Goal: Task Accomplishment & Management: Manage account settings

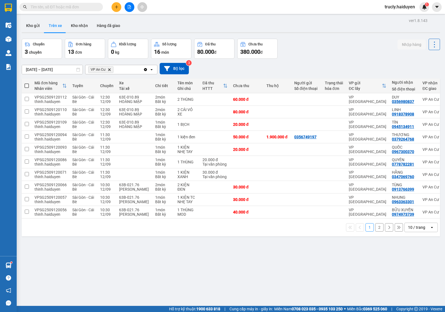
click at [315, 43] on div "Chuyến 3 chuyến Đơn hàng 13 đơn Khối lượng 0 kg Số lượng 16 món Đã thu 80.000 đ…" at bounding box center [231, 49] width 418 height 20
click at [25, 26] on button "Kho gửi" at bounding box center [33, 25] width 23 height 13
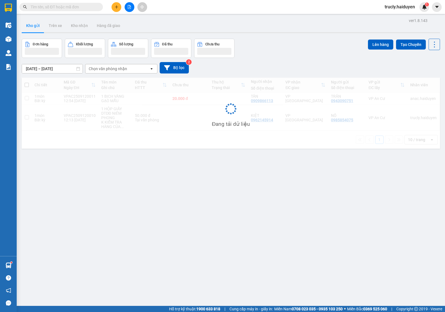
click at [298, 46] on div "Đơn hàng Khối lượng Số lượng Đã thu Chưa thu Lên hàng Tạo Chuyến" at bounding box center [231, 48] width 418 height 19
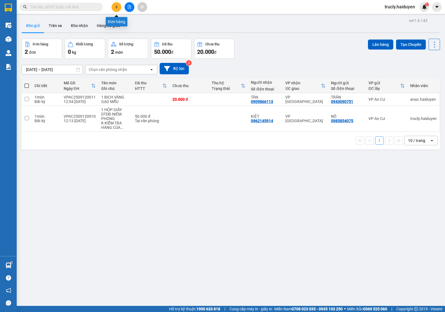
click at [115, 10] on button at bounding box center [116, 7] width 10 height 10
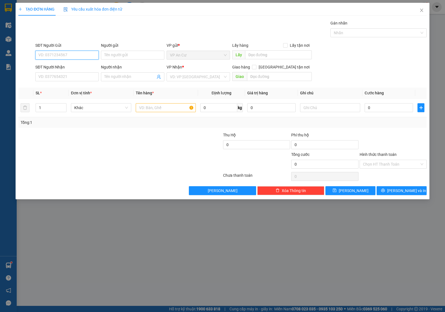
click at [93, 56] on input "SĐT Người Gửi" at bounding box center [66, 55] width 63 height 9
type input "0395597878"
click at [78, 64] on div "0395597878 - NHÀN" at bounding box center [67, 66] width 57 height 6
type input "NHÀN"
type input "0973320236"
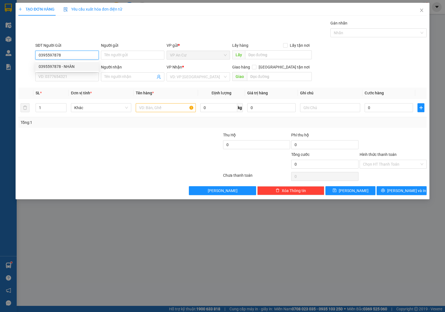
type input "NGÂN"
type input "20.000"
type input "0395597878"
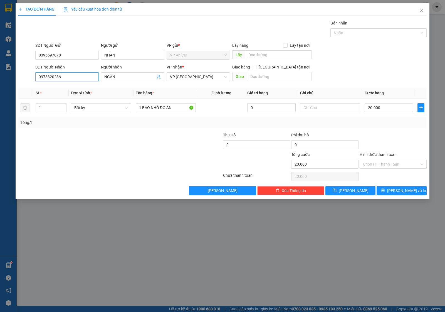
click at [68, 76] on input "0973320236" at bounding box center [66, 76] width 63 height 9
click at [105, 175] on div at bounding box center [120, 176] width 205 height 11
click at [46, 109] on input "1" at bounding box center [51, 107] width 30 height 8
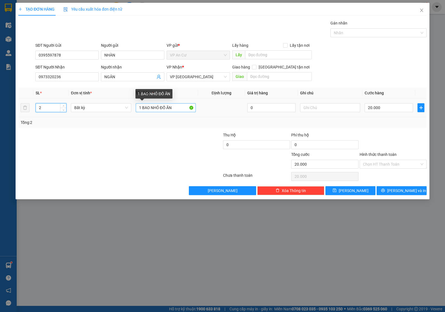
type input "2"
click at [182, 106] on input "1 BAO NHỎ ĐỒ ĂN" at bounding box center [166, 107] width 60 height 9
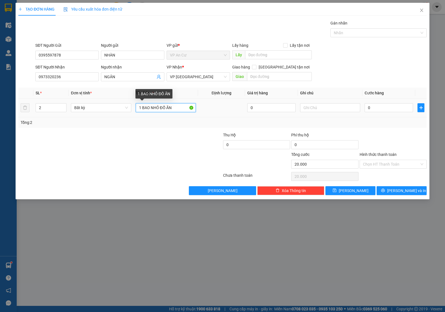
type input "0"
click at [151, 109] on input "1 BAO NHỎ ĐỒ ĂN" at bounding box center [166, 107] width 60 height 9
click at [141, 109] on input "1 BAO NHỎ ĐỒ ĂN" at bounding box center [166, 107] width 60 height 9
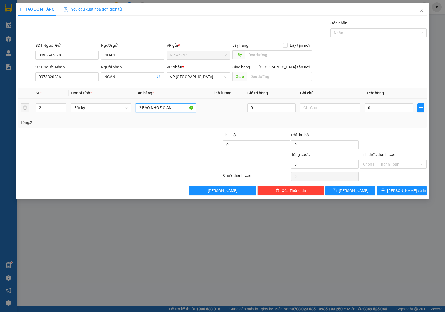
click at [179, 106] on input "2 BAO NHỎ ĐỒ ĂN" at bounding box center [166, 107] width 60 height 9
type input "2 BAO NHỎ ĐỒ ĂN NHỎ (17KG)"
drag, startPoint x: 167, startPoint y: 148, endPoint x: 181, endPoint y: 142, distance: 15.1
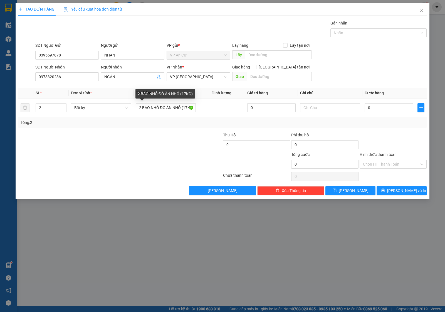
click at [170, 147] on div at bounding box center [188, 141] width 68 height 19
click at [380, 109] on input "0" at bounding box center [388, 107] width 48 height 9
type input "4"
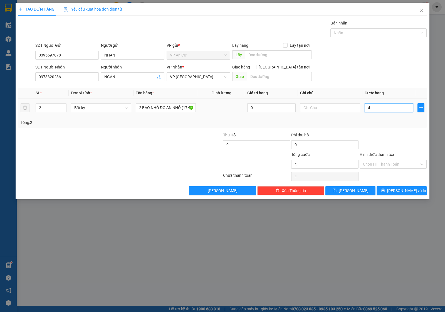
type input "40"
type input "40.000"
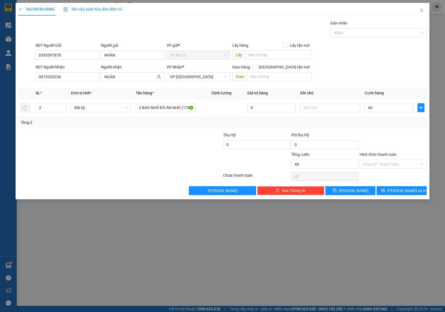
type input "40.000"
click at [375, 128] on div "Transit Pickup Surcharge Ids Transit Deliver Surcharge Ids Transit Deliver Surc…" at bounding box center [222, 107] width 408 height 175
click at [374, 166] on input "Hình thức thanh toán" at bounding box center [391, 164] width 56 height 8
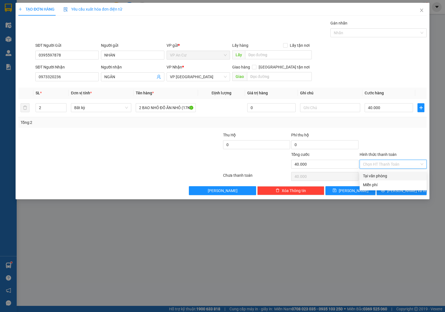
click at [375, 176] on div "Tại văn phòng" at bounding box center [393, 176] width 60 height 6
type input "0"
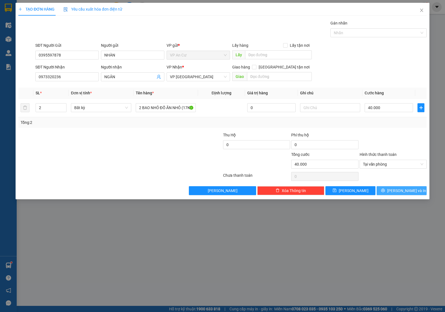
click at [393, 195] on button "Lưu và In" at bounding box center [401, 190] width 50 height 9
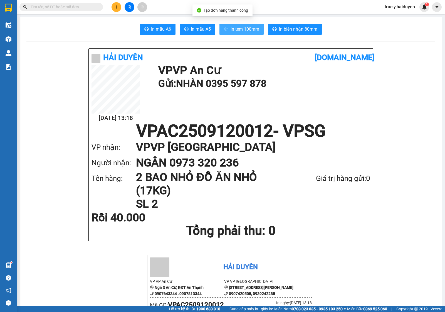
click at [239, 29] on span "In tem 100mm" at bounding box center [244, 29] width 29 height 7
click at [116, 9] on icon "plus" at bounding box center [117, 7] width 4 height 4
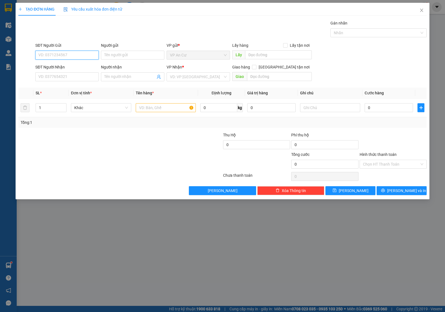
click at [62, 53] on input "SĐT Người Gửi" at bounding box center [66, 55] width 63 height 9
click at [67, 70] on div "0978113731 - BS CÔNG" at bounding box center [66, 66] width 63 height 9
type input "0978113731"
type input "BS CÔNG"
type input "0901790368"
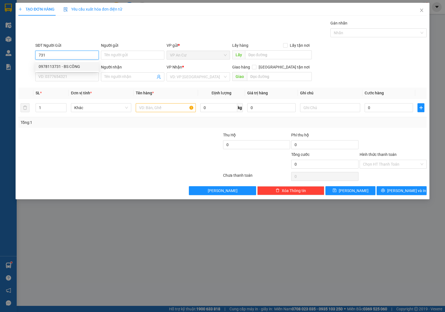
type input "PRO DENTAL LAB"
type input "20.000"
type input "0978113731"
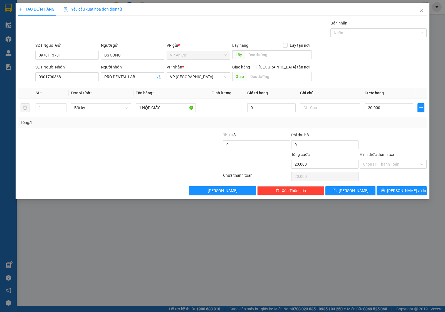
click at [120, 153] on div at bounding box center [86, 160] width 137 height 19
click at [389, 162] on input "Hình thức thanh toán" at bounding box center [391, 164] width 56 height 8
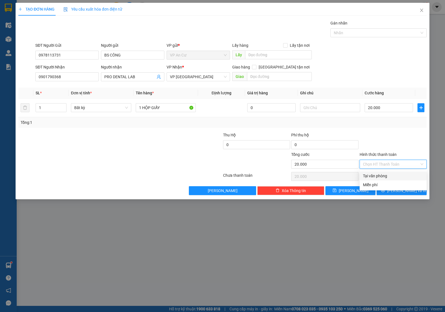
click at [379, 177] on div "Tại văn phòng" at bounding box center [393, 176] width 60 height 6
type input "0"
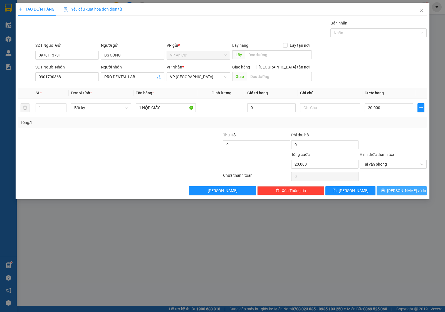
click at [385, 189] on icon "printer" at bounding box center [383, 191] width 4 height 4
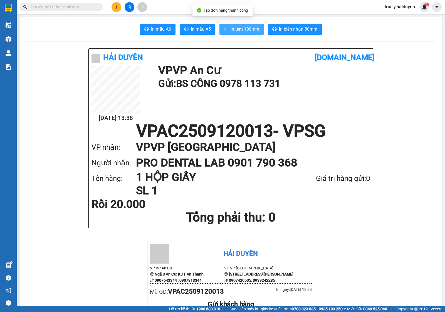
click at [235, 33] on span "In tem 100mm" at bounding box center [244, 29] width 29 height 7
click at [115, 6] on icon "plus" at bounding box center [117, 7] width 4 height 4
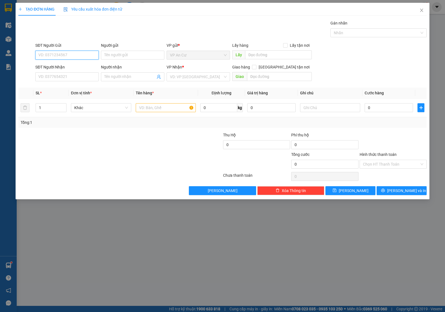
click at [63, 52] on input "SĐT Người Gửi" at bounding box center [66, 55] width 63 height 9
click at [56, 68] on div "0383585804 - BÌNH" at bounding box center [67, 66] width 57 height 6
type input "0383585804"
type input "BÌNH"
type input "0353808900"
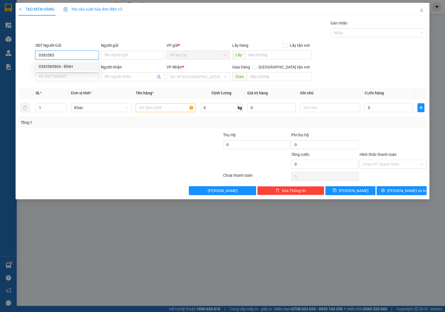
type input "TRÂM ANH"
type input "20.000"
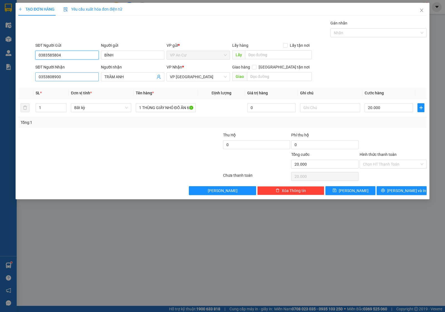
type input "0383585804"
click at [76, 79] on input "0353808900" at bounding box center [66, 76] width 63 height 9
click at [68, 77] on input "0353808900" at bounding box center [66, 76] width 63 height 9
click at [108, 177] on div at bounding box center [120, 176] width 205 height 11
click at [66, 74] on input "0353808900" at bounding box center [66, 76] width 63 height 9
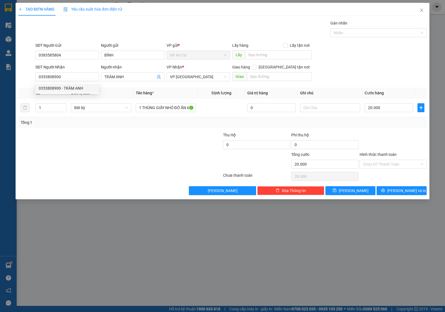
click at [133, 158] on div at bounding box center [86, 160] width 137 height 19
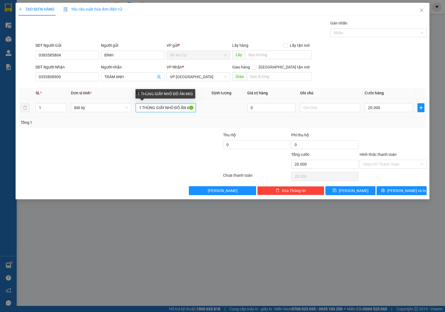
click at [182, 109] on input "1 THÙNG GIẤY NHỎ ĐỒ ĂN 6KG" at bounding box center [166, 107] width 60 height 9
click at [183, 108] on input "1 THÙNG GIẤY NHỎ ĐỒ ĂN 6KG" at bounding box center [166, 107] width 60 height 9
drag, startPoint x: 182, startPoint y: 147, endPoint x: 180, endPoint y: 131, distance: 15.7
click at [182, 147] on div at bounding box center [188, 141] width 68 height 19
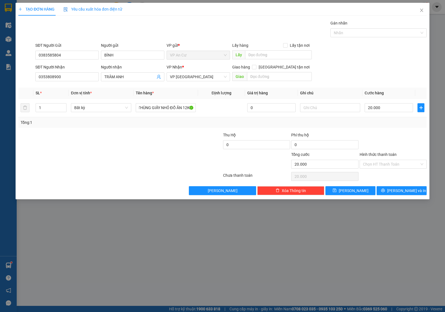
scroll to position [0, 0]
click at [162, 106] on input "1 THÙNG GIẤY NHỎ ĐỒ ĂN 12KG" at bounding box center [166, 107] width 60 height 9
click at [160, 141] on div at bounding box center [188, 141] width 68 height 19
click at [173, 109] on input "1 THÙNG GIẤY NHỎ ĐỒ ĂN 12KG" at bounding box center [166, 107] width 60 height 9
type input "1 THÙNG GIẤY ĐỒ ĂN 12KG"
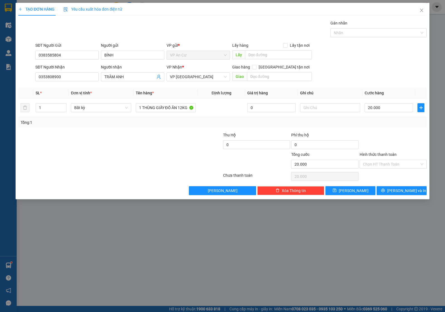
click at [410, 127] on div "Tổng: 1" at bounding box center [222, 122] width 408 height 11
click at [391, 106] on input "20.000" at bounding box center [388, 107] width 48 height 9
type input "0"
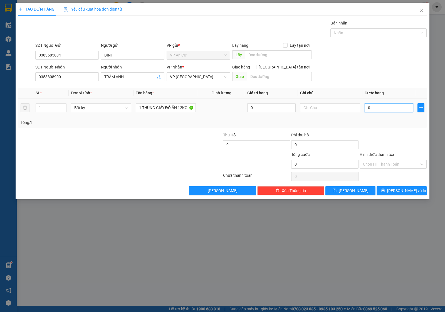
type input "3"
type input "03"
type input "30"
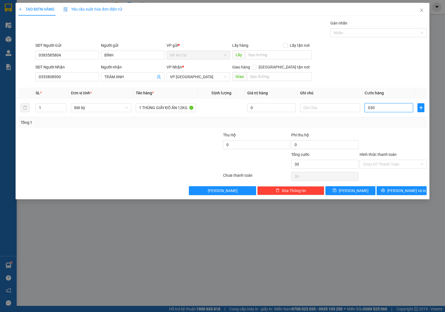
type input "030"
type input "30.000"
click at [376, 122] on div "Tổng: 1" at bounding box center [223, 122] width 404 height 6
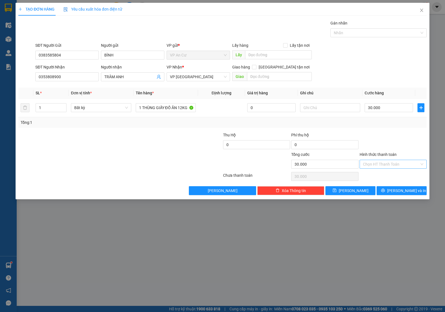
click at [381, 166] on input "Hình thức thanh toán" at bounding box center [391, 164] width 56 height 8
click at [380, 176] on div "Tại văn phòng" at bounding box center [393, 176] width 60 height 6
type input "0"
click at [390, 194] on button "Lưu và In" at bounding box center [401, 190] width 50 height 9
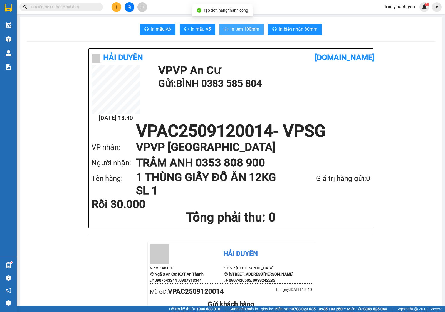
click at [235, 30] on span "In tem 100mm" at bounding box center [244, 29] width 29 height 7
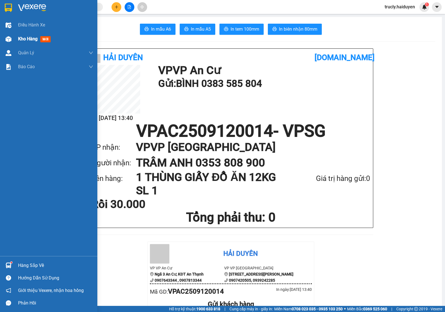
click at [11, 41] on div at bounding box center [9, 39] width 10 height 10
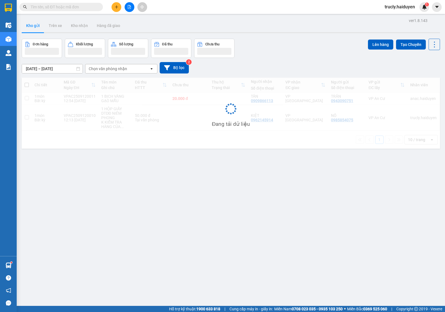
click at [289, 45] on div "Đơn hàng Khối lượng Số lượng Đã thu Chưa thu Lên hàng Tạo Chuyến" at bounding box center [231, 48] width 418 height 19
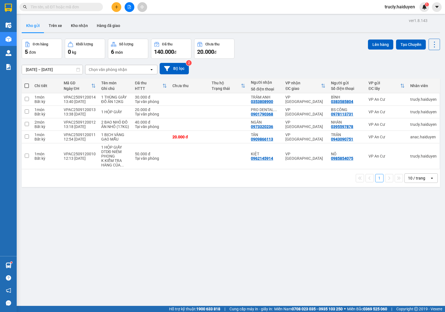
click at [28, 28] on button "Kho gửi" at bounding box center [33, 25] width 23 height 13
click at [276, 46] on div "Đơn hàng 5 đơn Khối lượng 0 kg Số lượng 6 món Đã thu 140.000 đ Chưa thu 20.000 …" at bounding box center [231, 49] width 418 height 20
click at [279, 48] on div "Đơn hàng 5 đơn Khối lượng 0 kg Số lượng 6 món Đã thu 140.000 đ Chưa thu 20.000 …" at bounding box center [231, 49] width 418 height 20
click at [286, 64] on div "10/09/2025 – 12/09/2025 Press the down arrow key to interact with the calendar …" at bounding box center [231, 68] width 418 height 11
click at [278, 56] on div "Đơn hàng 5 đơn Khối lượng 0 kg Số lượng 6 món Đã thu 140.000 đ Chưa thu 20.000 …" at bounding box center [231, 49] width 418 height 20
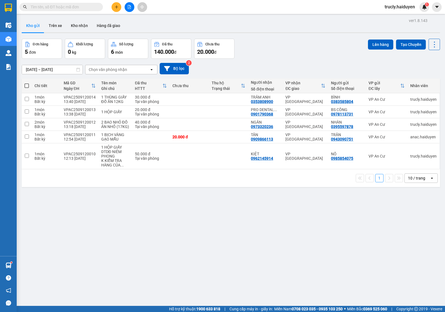
click at [312, 38] on div "ver 1.8.143 Kho gửi Trên xe Kho nhận Hàng đã giao Đơn hàng 5 đơn Khối lượng 0 k…" at bounding box center [230, 173] width 423 height 312
click at [249, 53] on div "Đơn hàng 5 đơn Khối lượng 0 kg Số lượng 6 món Đã thu 140.000 đ Chưa thu 20.000 …" at bounding box center [231, 49] width 418 height 20
click at [90, 155] on div "VPAC2509120010" at bounding box center [80, 154] width 32 height 4
checkbox input "true"
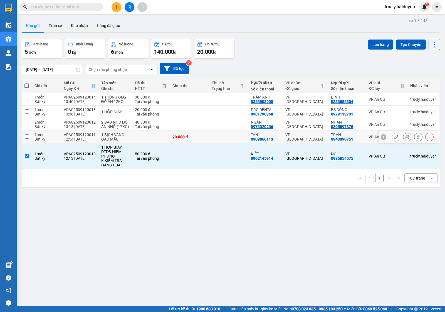
click at [90, 140] on div "12:54 12/09" at bounding box center [80, 139] width 32 height 4
checkbox input "true"
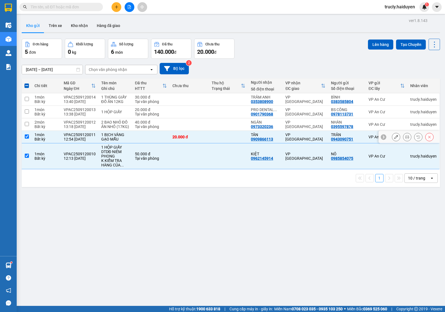
click at [93, 127] on div "13:18 12/09" at bounding box center [80, 126] width 32 height 4
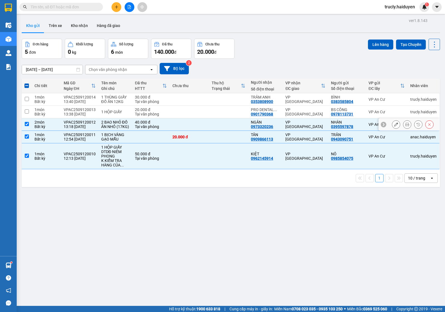
checkbox input "true"
click at [94, 116] on td "VPAC2509120013 13:38 12/09" at bounding box center [80, 112] width 38 height 13
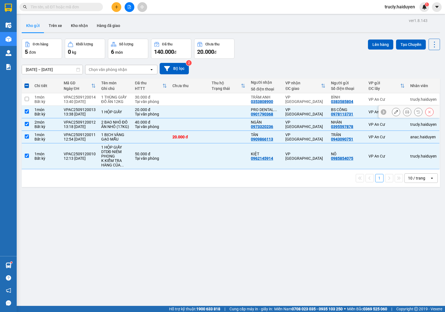
click at [87, 110] on div "VPAC2509120013" at bounding box center [80, 109] width 32 height 4
checkbox input "false"
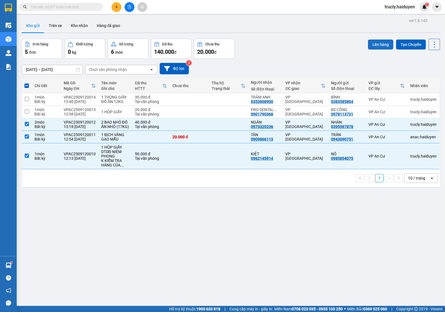
click at [368, 42] on button "Lên hàng" at bounding box center [380, 44] width 25 height 10
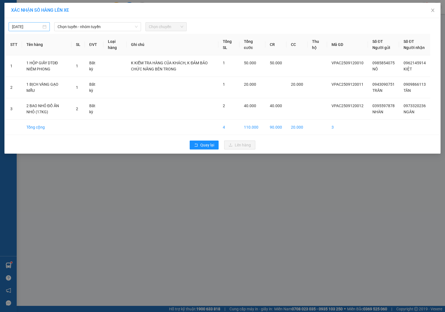
click at [19, 26] on input "[DATE]" at bounding box center [26, 27] width 29 height 6
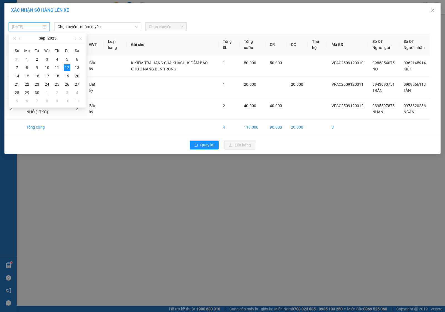
type input "[DATE]"
click at [66, 67] on div "12" at bounding box center [67, 67] width 7 height 7
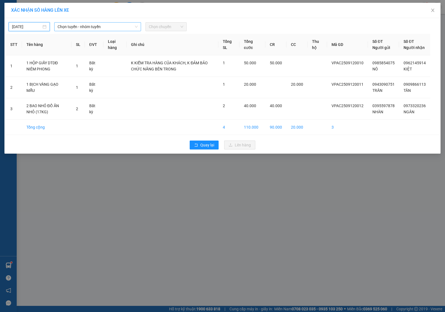
click at [68, 29] on span "Chọn tuyến - nhóm tuyến" at bounding box center [98, 27] width 80 height 8
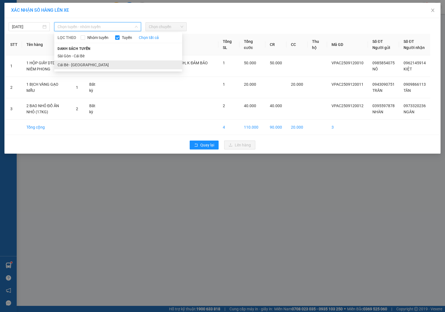
click at [74, 66] on li "Cái Bè - [GEOGRAPHIC_DATA]" at bounding box center [118, 64] width 128 height 9
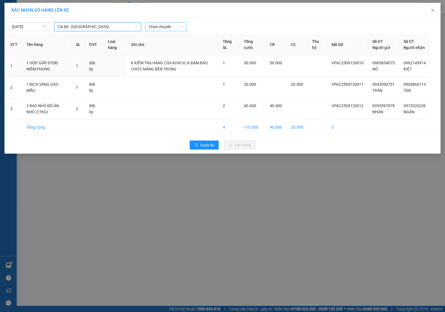
click at [154, 25] on span "Chọn chuyến" at bounding box center [166, 27] width 34 height 8
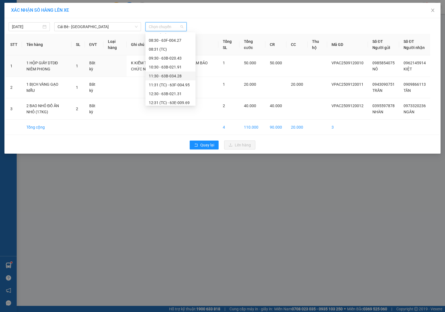
scroll to position [151, 0]
click at [167, 66] on div "13:30 - 63B-021.76" at bounding box center [170, 65] width 43 height 6
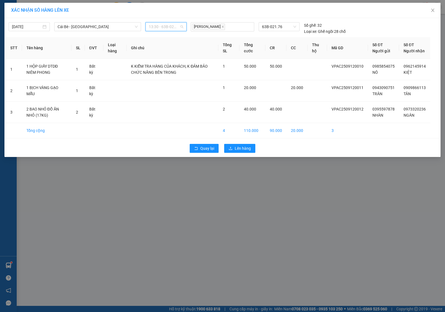
click at [169, 24] on span "13:30 - 63B-021.76" at bounding box center [166, 27] width 34 height 8
click at [167, 63] on div "13:30 - 63B-021.76" at bounding box center [170, 65] width 43 height 6
click at [235, 151] on span "Lên hàng" at bounding box center [243, 148] width 16 height 6
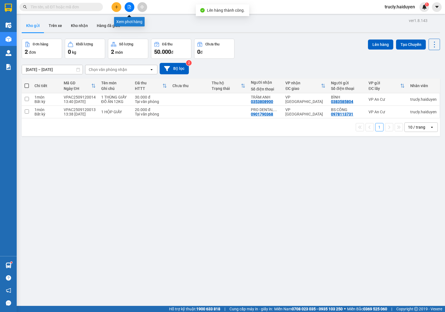
click at [131, 7] on icon "file-add" at bounding box center [129, 7] width 3 height 4
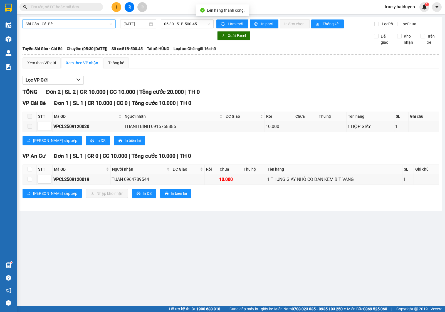
click at [49, 26] on span "Sài Gòn - Cái Bè" at bounding box center [69, 24] width 87 height 8
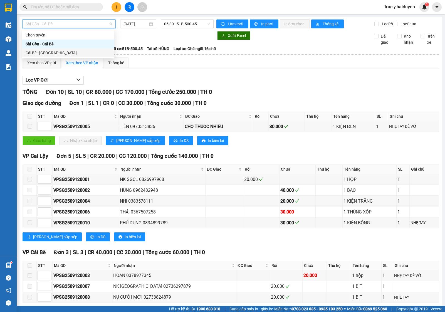
click at [39, 51] on div "Cái Bè - [GEOGRAPHIC_DATA]" at bounding box center [68, 53] width 85 height 6
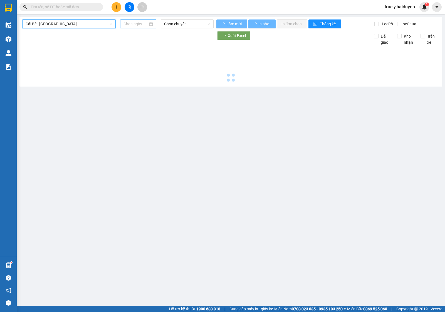
type input "[DATE]"
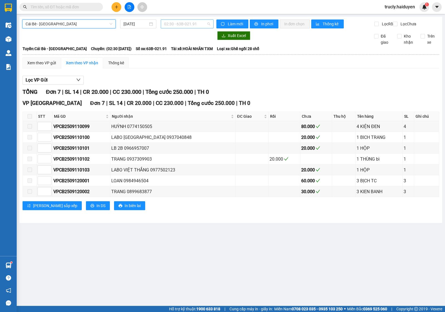
click at [169, 23] on span "02:30 - 63B-021.91" at bounding box center [187, 24] width 46 height 8
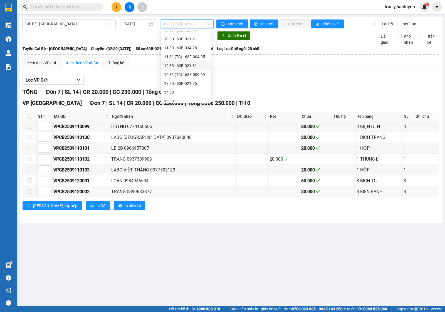
scroll to position [139, 0]
click at [177, 75] on div "13:30 - 63B-021.76" at bounding box center [185, 74] width 43 height 6
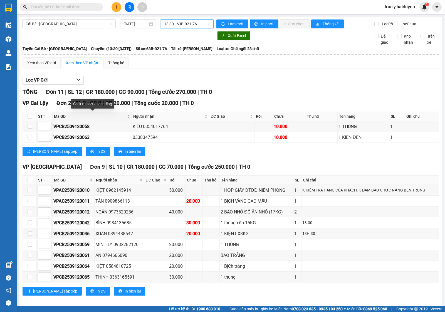
scroll to position [13, 0]
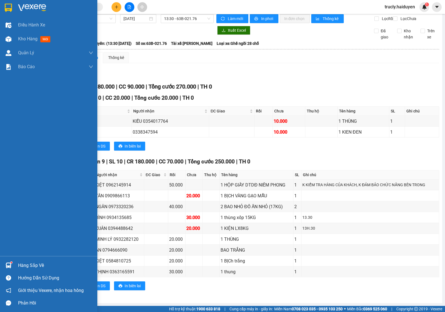
drag, startPoint x: 25, startPoint y: 37, endPoint x: 76, endPoint y: 84, distance: 69.6
click at [24, 37] on span "Kho hàng" at bounding box center [27, 38] width 19 height 5
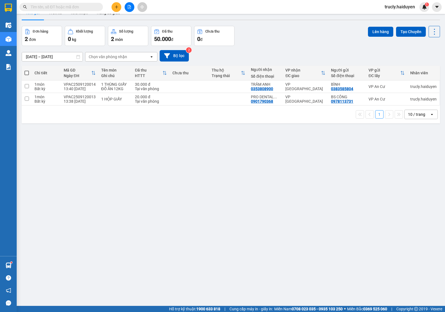
click at [270, 36] on div "Đơn hàng 2 đơn Khối lượng 0 kg Số lượng 2 món Đã thu 50.000 đ Chưa thu 0 đ Lên …" at bounding box center [231, 36] width 418 height 20
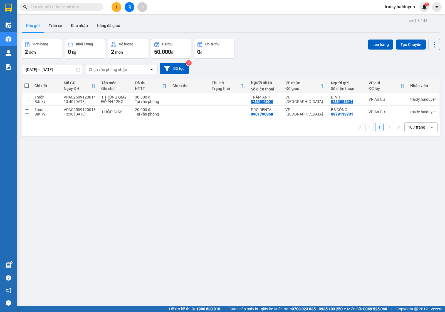
click at [282, 35] on div "ver 1.8.143 Kho gửi Trên xe Kho nhận Hàng đã giao Đơn hàng 2 đơn Khối lượng 0 k…" at bounding box center [230, 173] width 423 height 312
click at [56, 27] on button "Trên xe" at bounding box center [55, 25] width 22 height 13
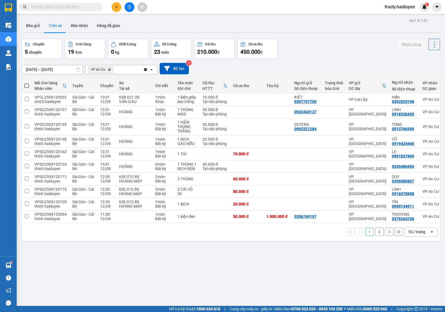
click at [302, 50] on div "Chuyến 5 chuyến Đơn hàng 19 đơn Khối lượng 0 kg Số lượng 23 món Đã thu 210.000 …" at bounding box center [231, 49] width 418 height 20
click at [68, 7] on input "text" at bounding box center [64, 7] width 66 height 6
click at [50, 8] on input "text" at bounding box center [64, 7] width 66 height 6
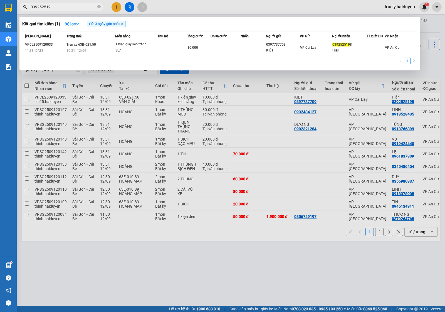
type input "0392525198"
click at [50, 8] on input "0392525198" at bounding box center [64, 7] width 66 height 6
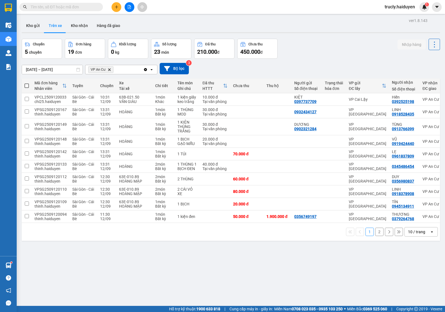
click at [330, 29] on div "Kho gửi Trên xe Kho nhận Hàng đã giao" at bounding box center [231, 26] width 418 height 15
click at [348, 38] on div "ver 1.8.143 Kho gửi Trên xe Kho nhận Hàng đã giao Chuyến 5 chuyến Đơn hàng 19 đ…" at bounding box center [230, 173] width 423 height 312
click at [302, 48] on div "Chuyến 5 chuyến Đơn hàng 19 đơn Khối lượng 0 kg Số lượng 23 món Đã thu 210.000 …" at bounding box center [231, 49] width 418 height 20
click at [286, 33] on div "Kho gửi Trên xe Kho nhận Hàng đã giao" at bounding box center [231, 26] width 418 height 15
click at [334, 46] on div "Chuyến 5 chuyến Đơn hàng 19 đơn Khối lượng 0 kg Số lượng 23 món Đã thu 210.000 …" at bounding box center [231, 49] width 418 height 20
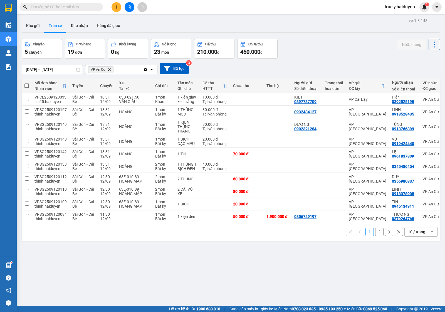
click at [344, 56] on div "Chuyến 5 chuyến Đơn hàng 19 đơn Khối lượng 0 kg Số lượng 23 món Đã thu 210.000 …" at bounding box center [231, 49] width 418 height 20
click at [27, 28] on button "Kho gửi" at bounding box center [33, 25] width 23 height 13
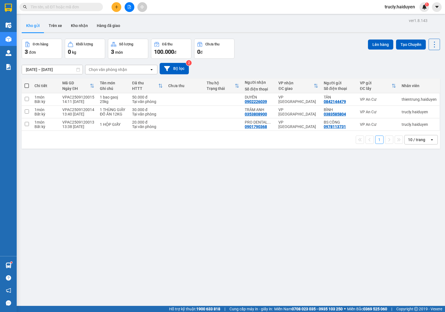
click at [301, 35] on div "ver 1.8.143 Kho gửi Trên xe Kho nhận Hàng đã giao Đơn hàng 3 đơn Khối lượng 0 k…" at bounding box center [230, 173] width 423 height 312
click at [271, 23] on div "Kho gửi Trên xe Kho nhận Hàng đã giao" at bounding box center [231, 26] width 418 height 15
click at [52, 28] on button "Trên xe" at bounding box center [55, 25] width 22 height 13
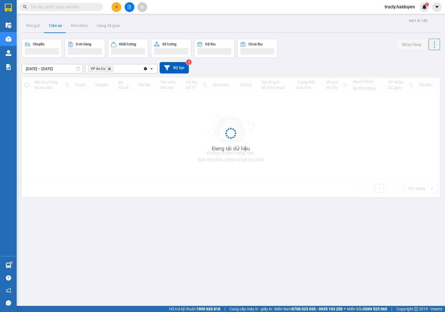
click at [309, 39] on div "Chuyến Đơn hàng Khối lượng Số lượng Đã thu Chưa thu Nhập hàng" at bounding box center [231, 48] width 418 height 19
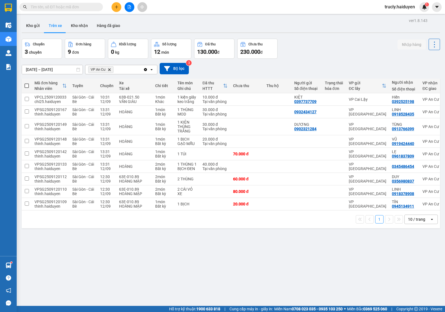
click at [326, 31] on div "Kho gửi Trên xe Kho nhận Hàng đã giao" at bounding box center [231, 26] width 418 height 15
click at [313, 36] on div "ver 1.8.143 Kho gửi Trên xe Kho nhận Hàng đã giao Chuyến 3 chuyến Đơn hàng 9 đơ…" at bounding box center [230, 173] width 423 height 312
click at [120, 4] on button at bounding box center [116, 7] width 10 height 10
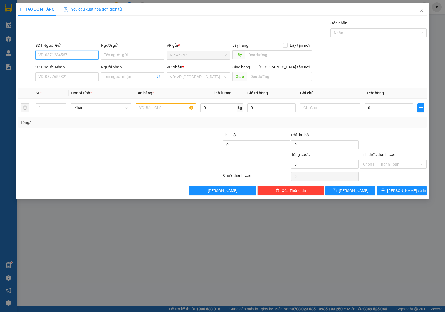
click at [52, 56] on input "SĐT Người Gửi" at bounding box center [66, 55] width 63 height 9
click at [59, 66] on div "02732239999 - NKSG QUỐC TẾ" at bounding box center [67, 66] width 57 height 6
type input "02732239999"
type input "NKSG QUỐC TẾ"
type input "0937040848"
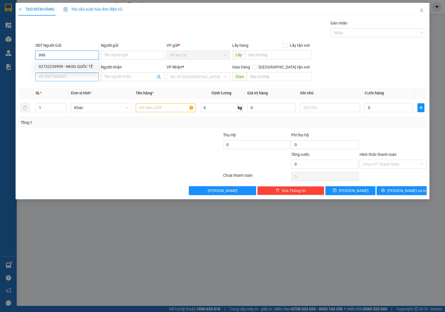
type input "LABO [GEOGRAPHIC_DATA]"
type input "20.000"
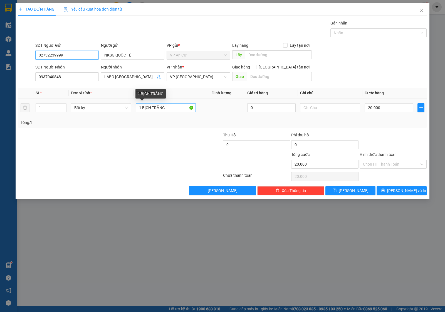
type input "02732239999"
click at [172, 109] on input "1 BỊCH TRẮNG" at bounding box center [166, 107] width 60 height 9
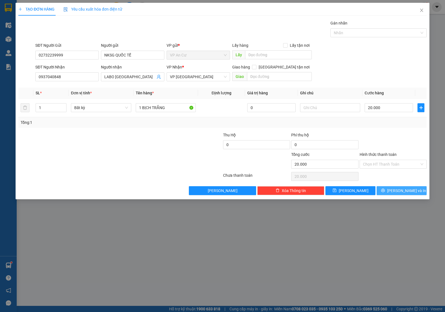
click at [385, 191] on icon "printer" at bounding box center [383, 190] width 4 height 4
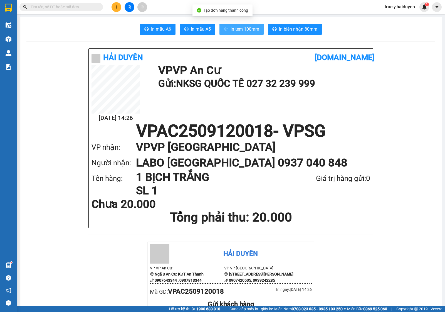
click at [244, 26] on span "In tem 100mm" at bounding box center [244, 29] width 29 height 7
click at [345, 33] on div "In mẫu A6 In mẫu A5 In tem 100mm In biên nhận 80mm" at bounding box center [230, 29] width 409 height 11
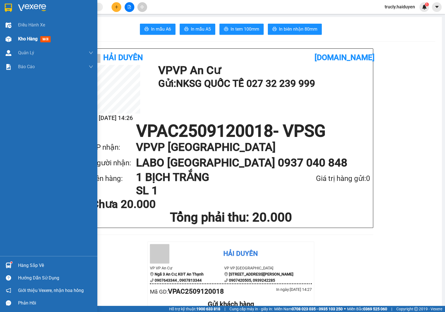
click at [20, 41] on span "Kho hàng" at bounding box center [27, 38] width 19 height 5
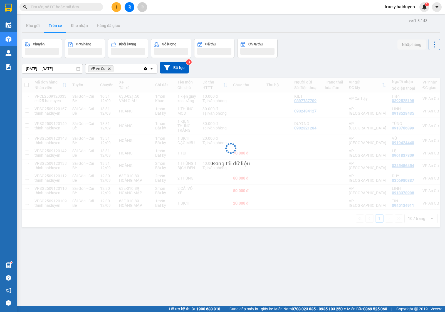
click at [329, 42] on div "Chuyến Đơn hàng Khối lượng Số lượng Đã thu Chưa thu Nhập hàng" at bounding box center [231, 48] width 418 height 19
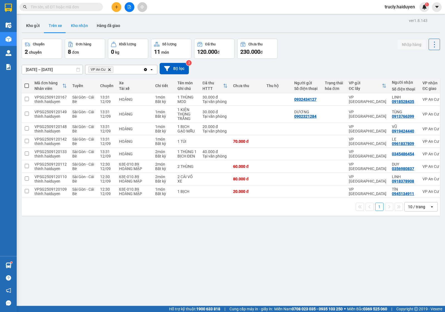
click at [74, 24] on button "Kho nhận" at bounding box center [79, 25] width 26 height 13
type input "01/09/2025 – 12/09/2025"
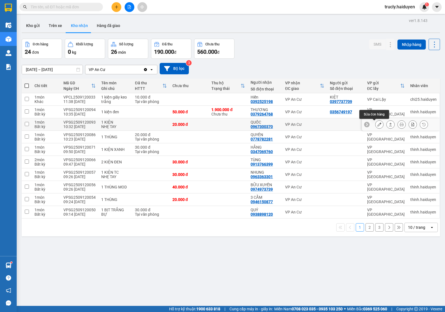
click at [377, 124] on icon at bounding box center [379, 124] width 4 height 4
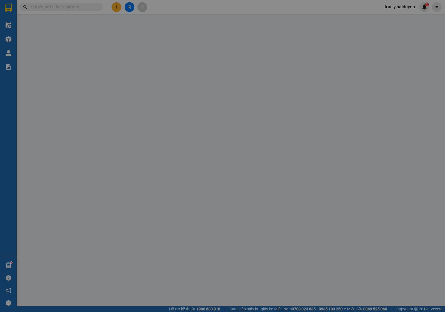
type input "0967300370"
type input "QUỐC"
type input "20.000"
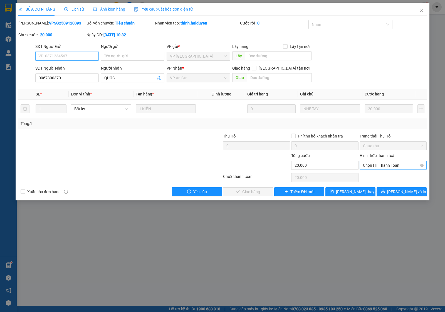
click at [371, 168] on span "Chọn HT Thanh Toán" at bounding box center [393, 165] width 60 height 8
click at [372, 172] on div "Total Paid Fee 0 Total UnPaid Fee 20.000 Cash Collection Total Fee Mã ĐH: VPSG2…" at bounding box center [222, 108] width 408 height 176
click at [367, 167] on span "Chọn HT Thanh Toán" at bounding box center [393, 165] width 60 height 8
click at [369, 176] on div "Tại văn phòng" at bounding box center [393, 176] width 60 height 6
type input "0"
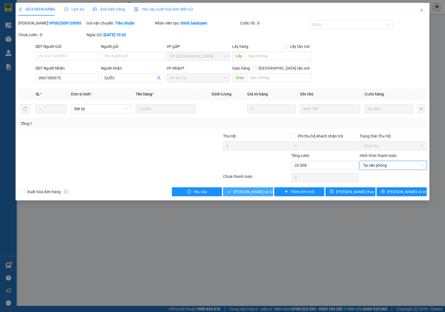
click at [237, 193] on span "Lưu và Giao hàng" at bounding box center [260, 192] width 53 height 6
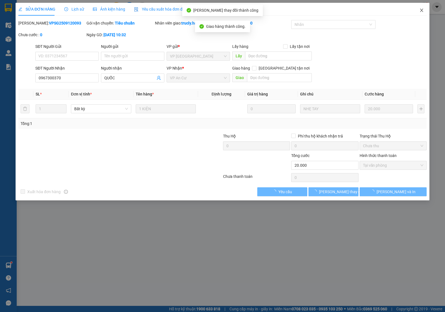
click at [421, 10] on icon "close" at bounding box center [421, 10] width 4 height 4
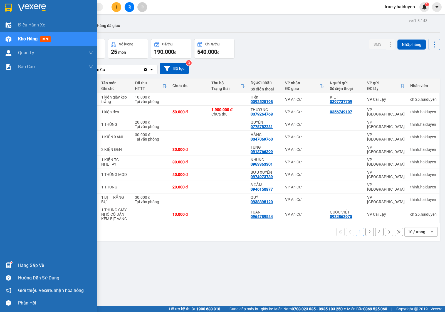
click at [23, 38] on span "Kho hàng" at bounding box center [27, 38] width 19 height 5
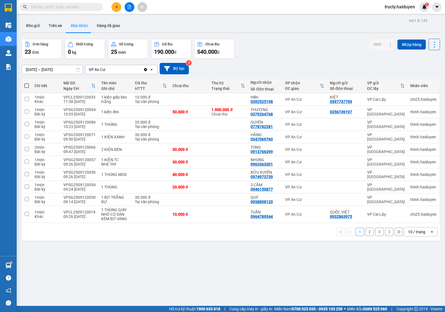
click at [306, 39] on div "Đơn hàng 23 đơn Khối lượng 0 kg Số lượng 25 món Đã thu 190.000 đ Chưa thu 540.0…" at bounding box center [231, 49] width 418 height 20
click at [53, 26] on button "Trên xe" at bounding box center [55, 25] width 22 height 13
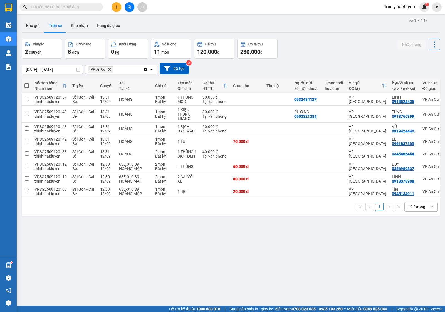
click at [32, 69] on input "[DATE] – [DATE]" at bounding box center [52, 69] width 61 height 9
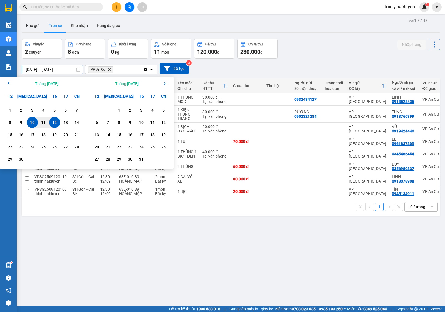
click at [7, 81] on icon "Arrow Left" at bounding box center [9, 83] width 7 height 7
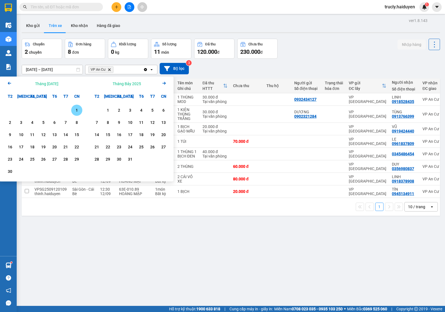
click at [7, 81] on icon "Arrow Left" at bounding box center [9, 83] width 7 height 7
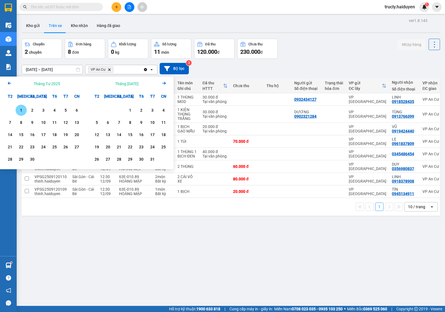
click at [7, 81] on icon "Arrow Left" at bounding box center [9, 83] width 7 height 7
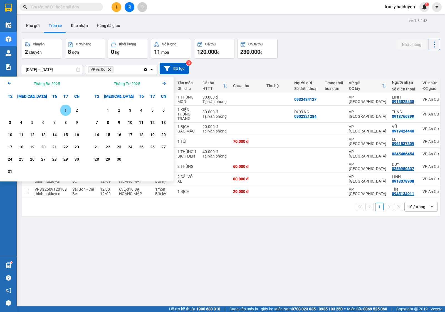
click at [7, 81] on icon "Arrow Left" at bounding box center [9, 83] width 7 height 7
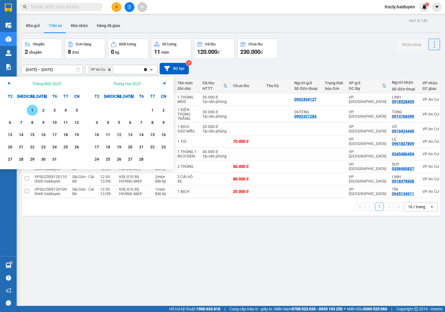
click at [33, 107] on div "1" at bounding box center [32, 110] width 8 height 7
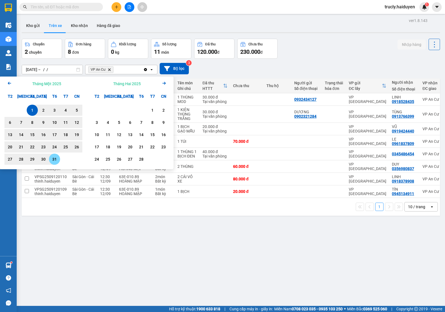
click at [52, 159] on div "31" at bounding box center [55, 159] width 8 height 7
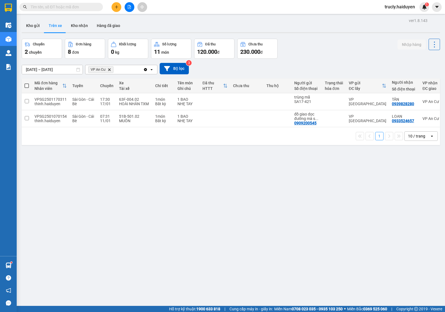
click at [35, 70] on input "01/01/2025 – 31/01/2025" at bounding box center [52, 69] width 61 height 9
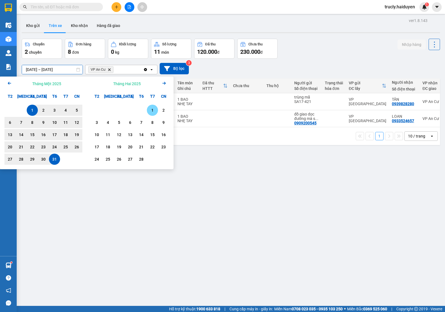
click at [152, 110] on div "1" at bounding box center [152, 110] width 8 height 7
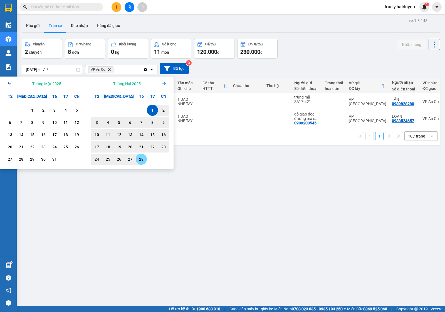
click at [141, 158] on div "28" at bounding box center [141, 159] width 8 height 7
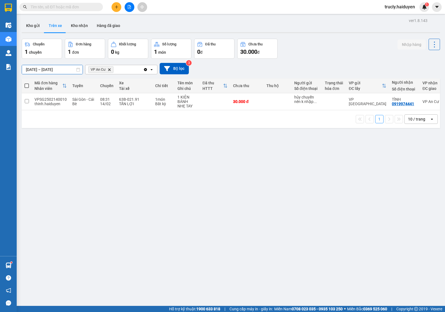
click at [38, 66] on input "01/02/2025 – 28/02/2025" at bounding box center [52, 69] width 61 height 9
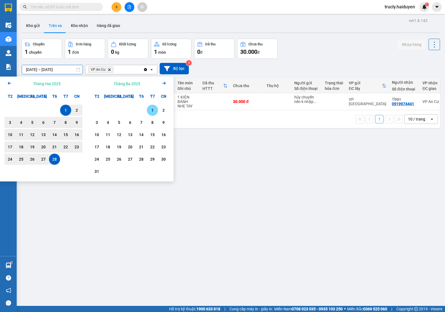
click at [154, 110] on div "1" at bounding box center [152, 110] width 8 height 7
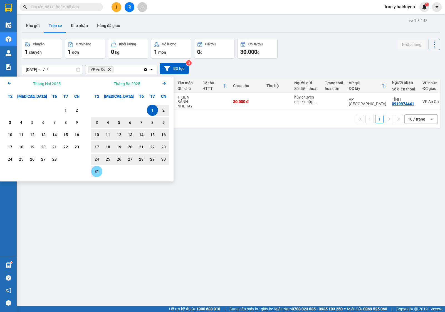
click at [97, 170] on div "31" at bounding box center [97, 171] width 8 height 7
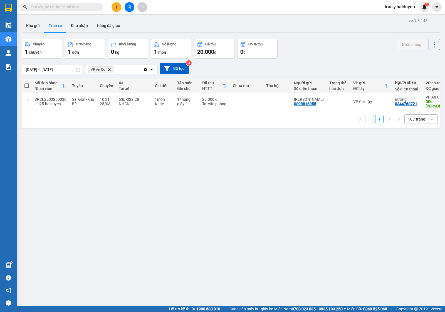
click at [35, 66] on input "01/03/2025 – 31/03/2025" at bounding box center [52, 69] width 61 height 9
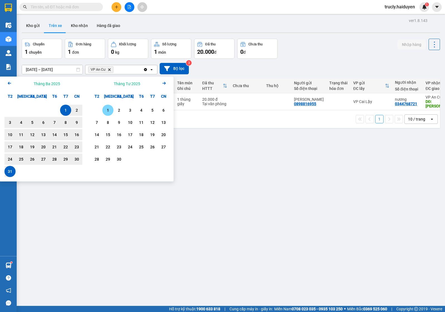
click at [108, 111] on div "1" at bounding box center [108, 110] width 8 height 7
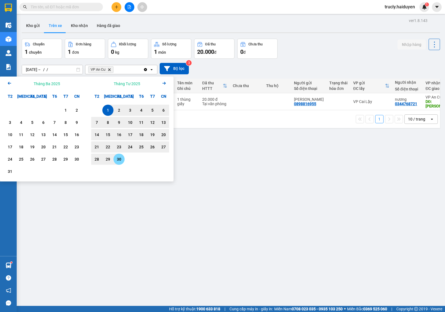
click at [119, 160] on div "30" at bounding box center [119, 159] width 8 height 7
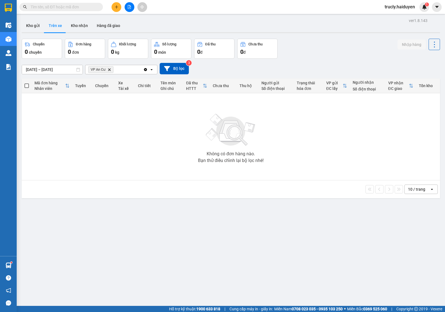
click at [34, 69] on input "01/04/2025 – 30/04/2025" at bounding box center [52, 69] width 61 height 9
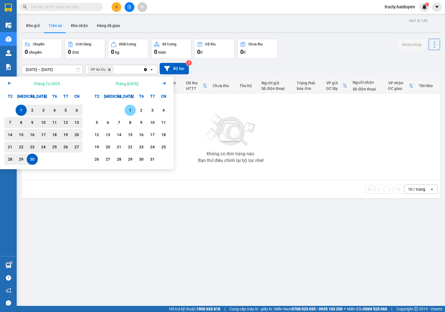
click at [130, 109] on div "1" at bounding box center [130, 110] width 8 height 7
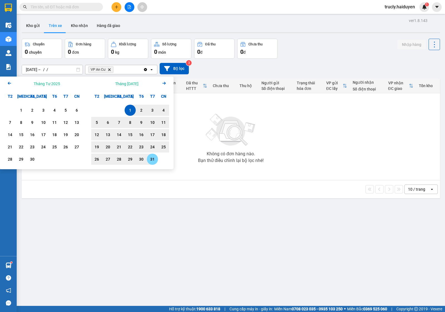
click at [155, 158] on div "31" at bounding box center [152, 159] width 8 height 7
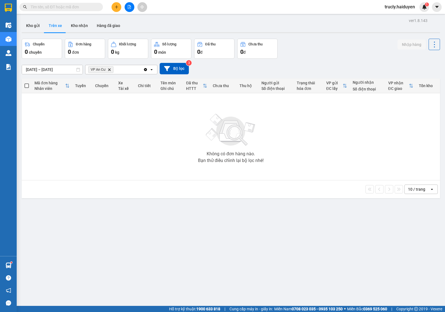
click at [39, 66] on input "01/05/2025 – 31/05/2025" at bounding box center [52, 69] width 61 height 9
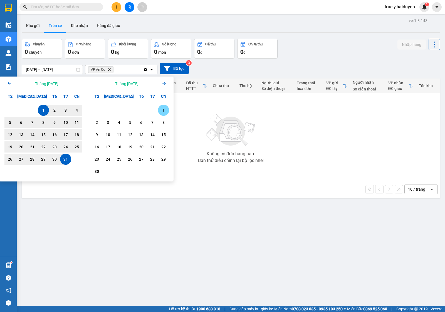
click at [163, 111] on div "1" at bounding box center [164, 110] width 8 height 7
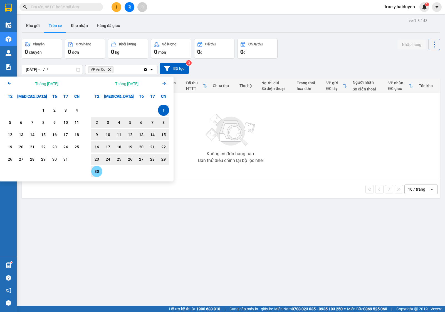
click at [97, 174] on div "30" at bounding box center [97, 171] width 8 height 7
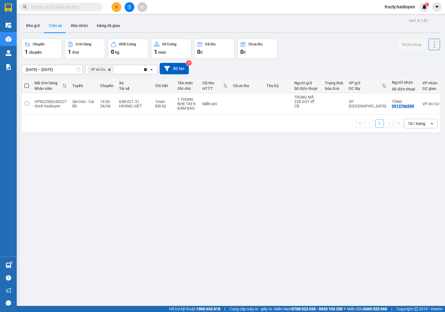
click at [38, 69] on input "01/06/2025 – 30/06/2025" at bounding box center [52, 69] width 61 height 9
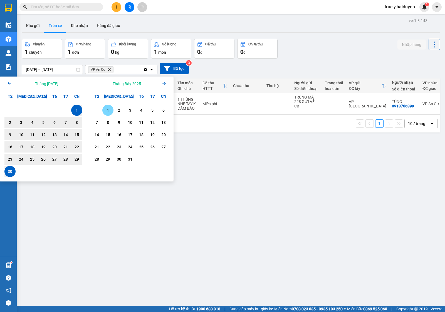
click at [105, 110] on div "1" at bounding box center [108, 110] width 8 height 7
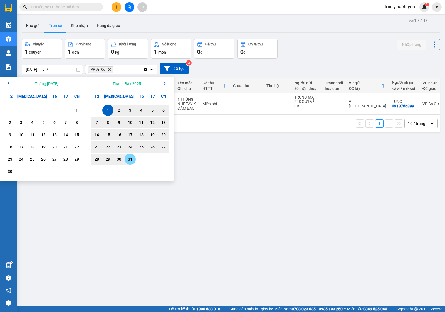
click at [132, 161] on div "31" at bounding box center [130, 159] width 8 height 7
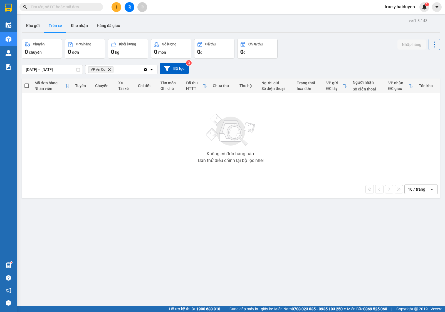
click at [36, 70] on input "01/07/2025 – 31/07/2025" at bounding box center [52, 69] width 61 height 9
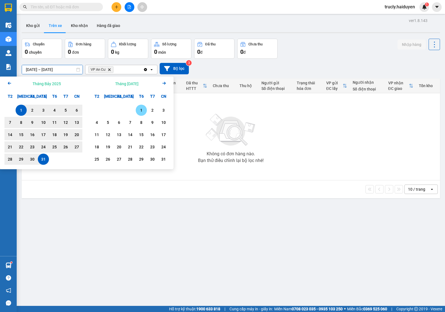
click at [143, 108] on div "1" at bounding box center [141, 110] width 8 height 7
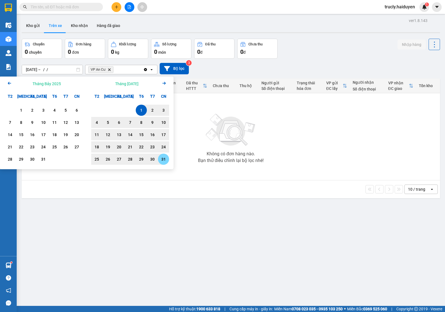
click at [164, 156] on div "31" at bounding box center [164, 159] width 8 height 7
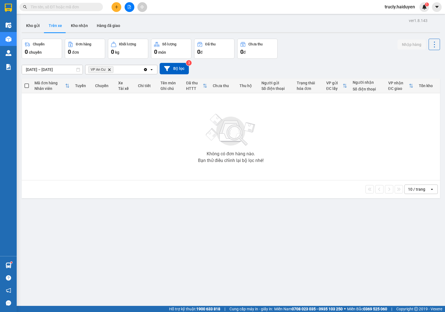
click at [341, 49] on div "Chuyến 0 chuyến Đơn hàng 0 đơn Khối lượng 0 kg Số lượng 0 món Đã thu 0 đ Chưa t…" at bounding box center [231, 49] width 418 height 20
click at [71, 25] on button "Kho nhận" at bounding box center [79, 25] width 26 height 13
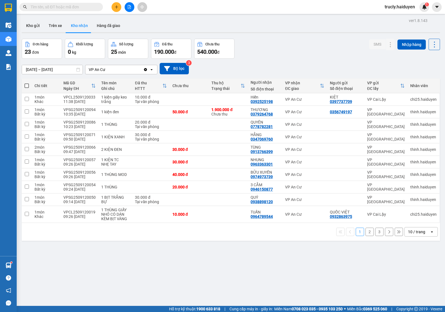
click at [32, 71] on input "01/09/2025 – 12/09/2025" at bounding box center [52, 69] width 61 height 9
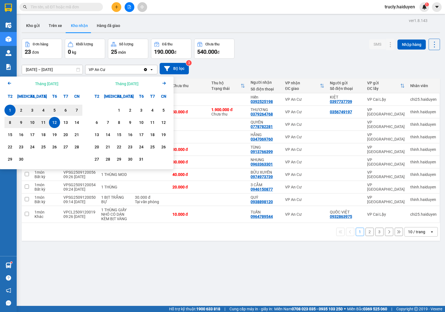
click at [10, 83] on icon "Arrow Left" at bounding box center [9, 83] width 7 height 7
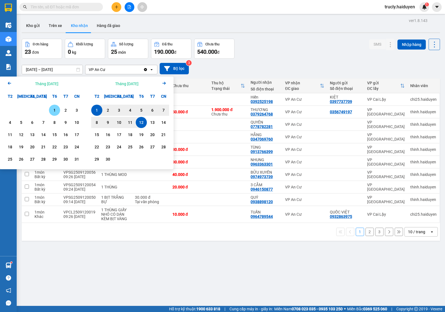
click at [10, 83] on icon "Arrow Left" at bounding box center [9, 83] width 7 height 7
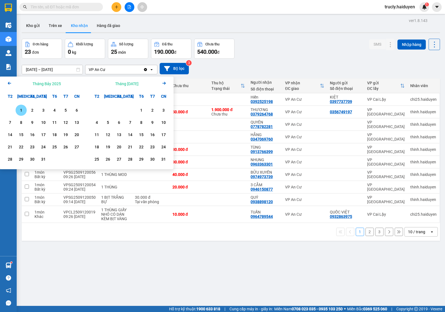
click at [10, 83] on icon "Arrow Left" at bounding box center [9, 83] width 7 height 7
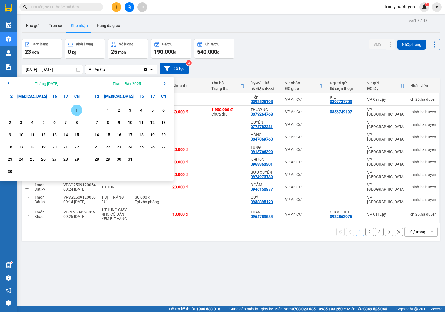
click at [10, 83] on icon "Arrow Left" at bounding box center [9, 83] width 7 height 7
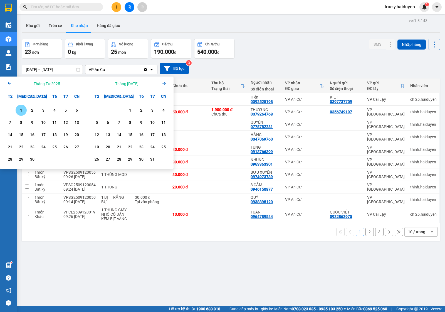
click at [10, 83] on icon "Arrow Left" at bounding box center [9, 83] width 7 height 7
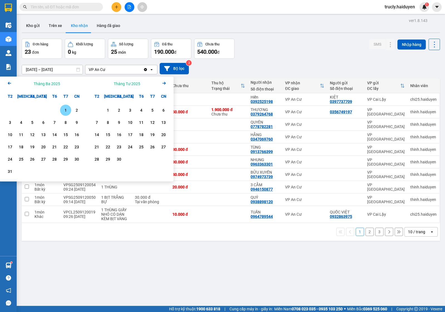
click at [10, 83] on icon "Arrow Left" at bounding box center [9, 83] width 7 height 7
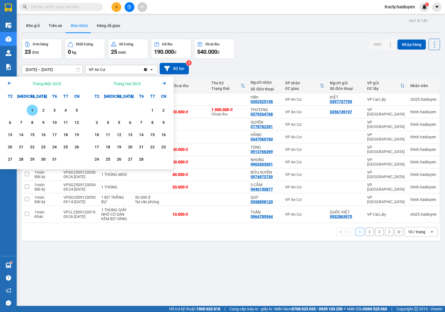
click at [29, 113] on div "1" at bounding box center [32, 110] width 8 height 7
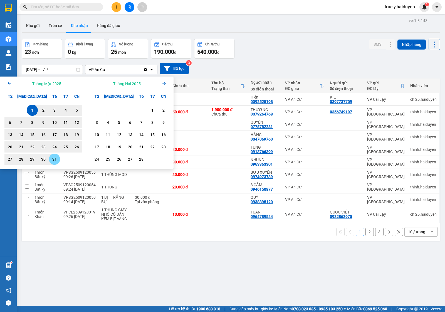
click at [55, 160] on div "31" at bounding box center [55, 159] width 8 height 7
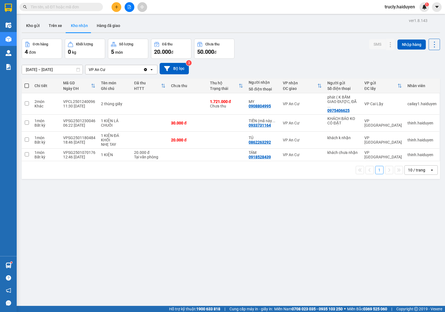
click at [37, 70] on input "01/01/2025 – 31/01/2025" at bounding box center [52, 69] width 61 height 9
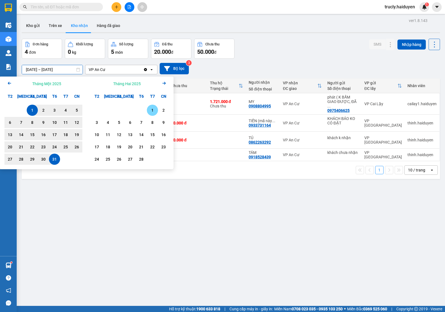
click at [149, 108] on div "1" at bounding box center [152, 110] width 8 height 7
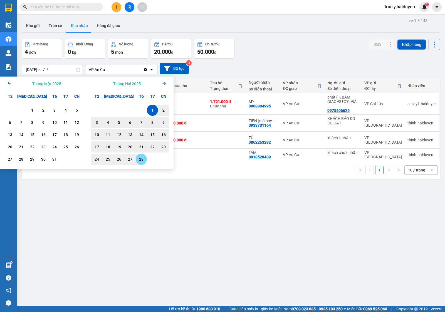
click at [140, 154] on div "28" at bounding box center [141, 158] width 11 height 11
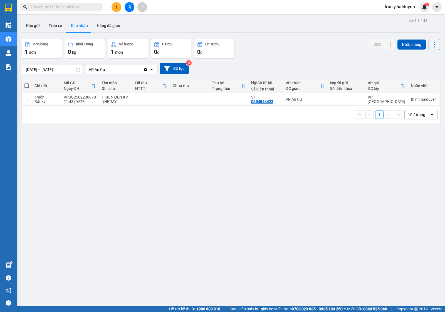
click at [36, 68] on input "01/02/2025 – 28/02/2025" at bounding box center [52, 69] width 61 height 9
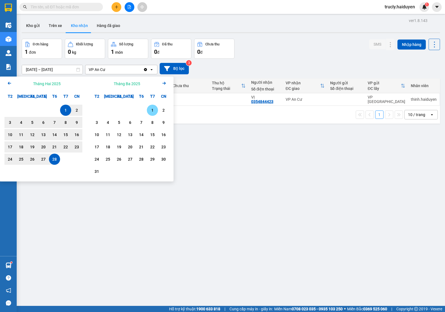
click at [153, 110] on div "1" at bounding box center [152, 110] width 8 height 7
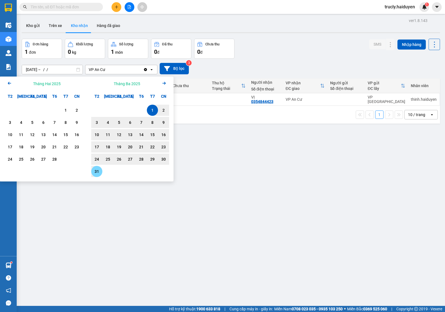
click at [94, 171] on div "31" at bounding box center [97, 171] width 8 height 7
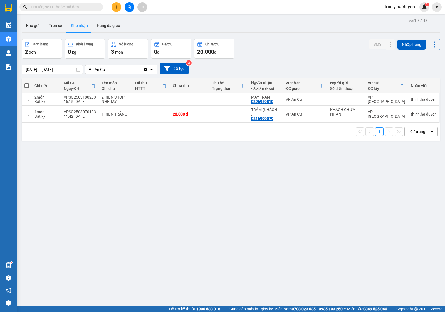
click at [31, 67] on input "01/03/2025 – 31/03/2025" at bounding box center [52, 69] width 61 height 9
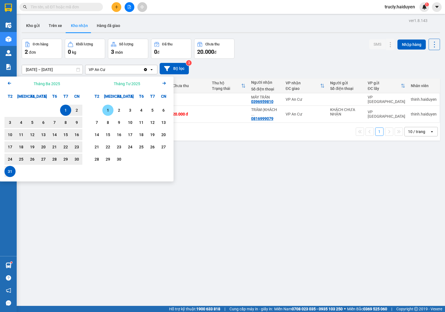
click at [105, 108] on div "1" at bounding box center [108, 110] width 8 height 7
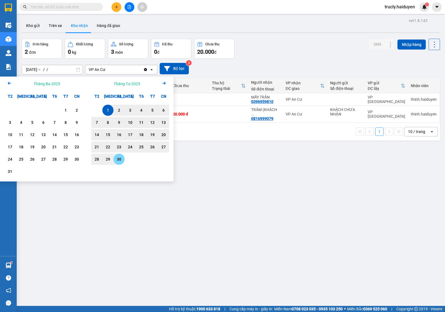
click at [121, 162] on div "30" at bounding box center [118, 158] width 11 height 11
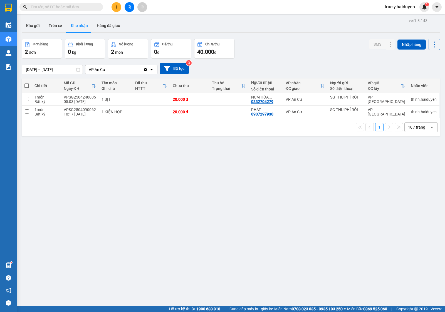
click at [156, 174] on div "ver 1.8.143 Kho gửi Trên xe Kho nhận Hàng đã giao Đơn hàng 2 đơn Khối lượng 0 k…" at bounding box center [230, 173] width 423 height 312
click at [36, 69] on input "01/04/2025 – 30/04/2025" at bounding box center [52, 69] width 61 height 9
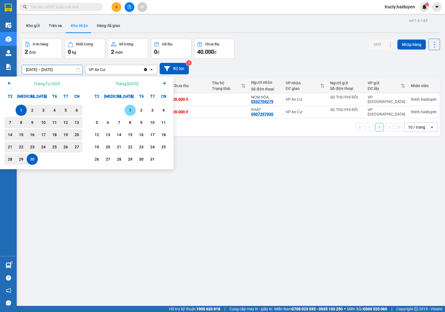
click at [127, 110] on div "1" at bounding box center [130, 110] width 8 height 7
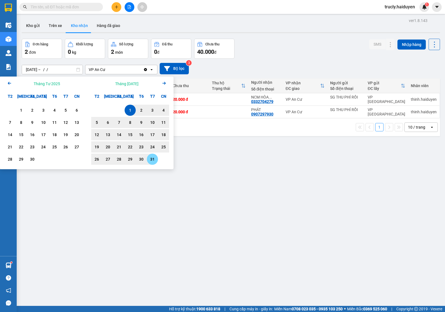
click at [154, 158] on div "31" at bounding box center [152, 159] width 8 height 7
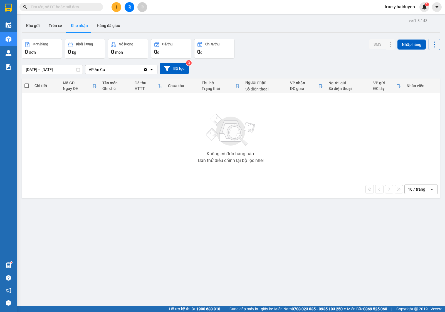
click at [307, 31] on div "Kho gửi Trên xe Kho nhận Hàng đã giao" at bounding box center [231, 26] width 418 height 15
click at [291, 46] on div "Đơn hàng 0 đơn Khối lượng 0 kg Số lượng 0 món Đã thu 0 đ Chưa thu 0 đ SMS Nhập …" at bounding box center [231, 49] width 418 height 20
click at [30, 72] on div "ver 1.8.143 Kho gửi Trên xe Kho nhận Hàng đã giao Đơn hàng 0 đơn Khối lượng 0 k…" at bounding box center [230, 173] width 423 height 312
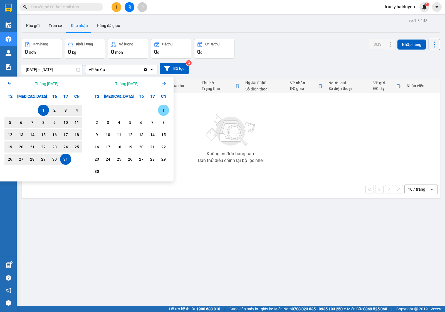
click at [160, 107] on div "1" at bounding box center [164, 110] width 8 height 7
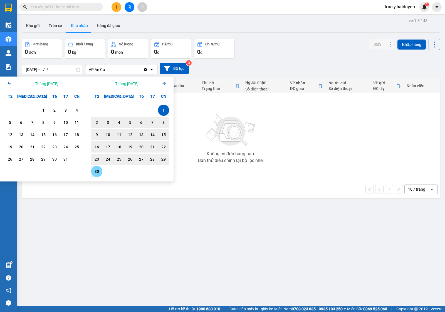
click at [95, 171] on div "30" at bounding box center [97, 171] width 8 height 7
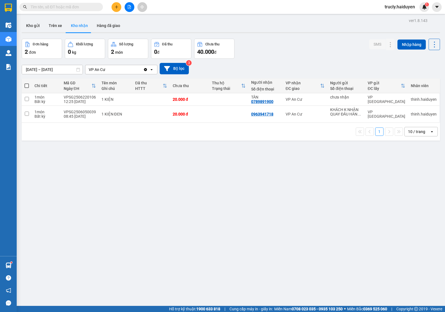
click at [276, 50] on div "Đơn hàng 2 đơn Khối lượng 0 kg Số lượng 2 món Đã thu 0 đ Chưa thu 40.000 đ SMS …" at bounding box center [231, 49] width 418 height 20
click at [268, 41] on div "Đơn hàng 2 đơn Khối lượng 0 kg Số lượng 2 món Đã thu 0 đ Chưa thu 40.000 đ SMS …" at bounding box center [231, 49] width 418 height 20
click at [290, 33] on div at bounding box center [231, 32] width 418 height 1
click at [289, 35] on div "ver 1.8.143 Kho gửi Trên xe Kho nhận Hàng đã giao Đơn hàng 2 đơn Khối lượng 0 k…" at bounding box center [230, 173] width 423 height 312
click at [276, 64] on div "01/06/2025 – 30/06/2025 Press the down arrow key to interact with the calendar …" at bounding box center [231, 68] width 418 height 11
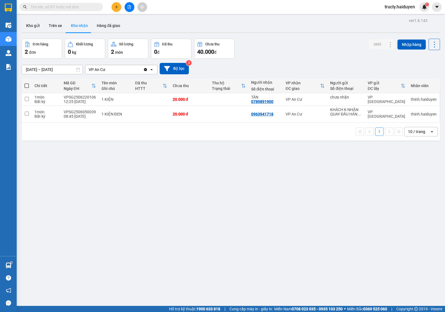
click at [286, 58] on div "Đơn hàng 2 đơn Khối lượng 0 kg Số lượng 2 món Đã thu 0 đ Chưa thu 40.000 đ SMS …" at bounding box center [231, 49] width 418 height 20
click at [33, 67] on input "01/06/2025 – 30/06/2025" at bounding box center [52, 69] width 61 height 9
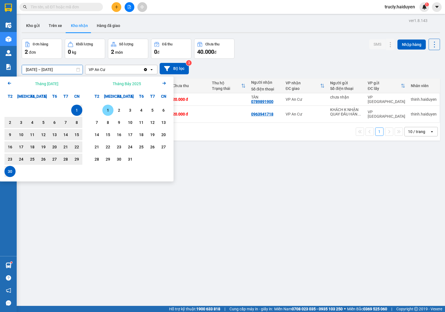
click at [106, 110] on div "1" at bounding box center [108, 110] width 8 height 7
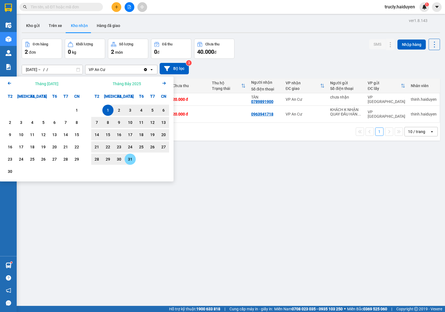
click at [131, 159] on div "31" at bounding box center [130, 159] width 8 height 7
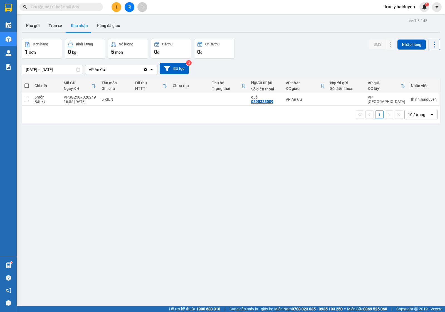
click at [36, 70] on input "01/07/2025 – 31/07/2025" at bounding box center [52, 69] width 61 height 9
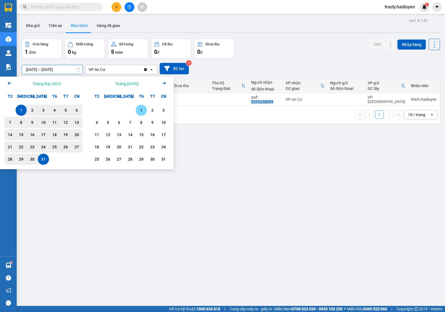
click at [141, 109] on div "1" at bounding box center [141, 110] width 8 height 7
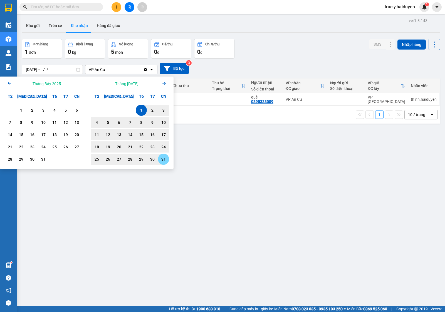
click at [162, 158] on div "31" at bounding box center [164, 159] width 8 height 7
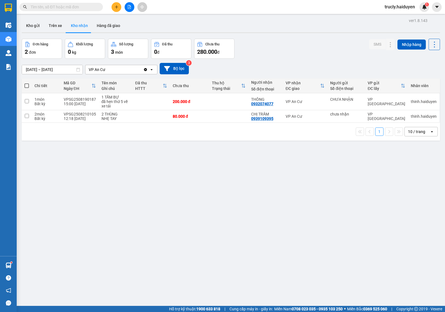
click at [289, 54] on div "Đơn hàng 2 đơn Khối lượng 0 kg Số lượng 3 món Đã thu 0 đ Chưa thu 280.000 đ SMS…" at bounding box center [231, 49] width 418 height 20
click at [35, 72] on div "ver 1.8.143 Kho gửi Trên xe Kho nhận Hàng đã giao Đơn hàng 2 đơn Khối lượng 0 k…" at bounding box center [230, 173] width 423 height 312
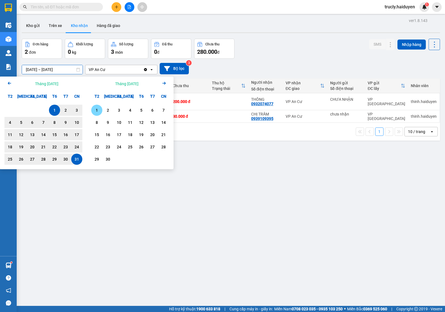
click at [92, 110] on div "1" at bounding box center [96, 110] width 11 height 11
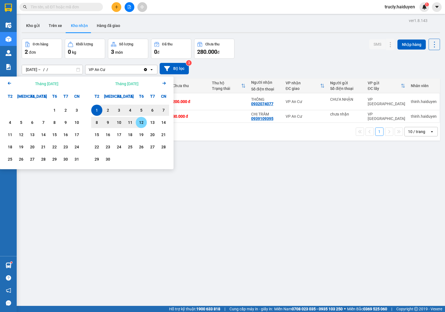
click at [138, 120] on div "12" at bounding box center [141, 122] width 8 height 7
type input "01/09/2025 – 12/09/2025"
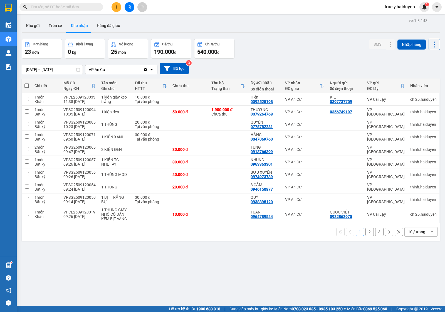
click at [287, 43] on div "Đơn hàng 23 đơn Khối lượng 0 kg Số lượng 25 món Đã thu 190.000 đ Chưa thu 540.0…" at bounding box center [231, 49] width 418 height 20
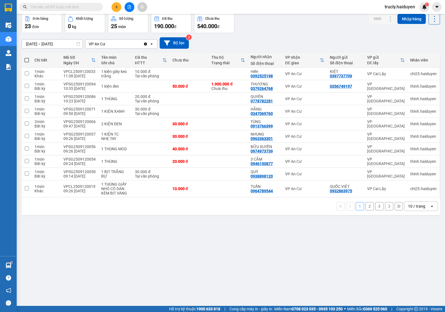
click at [37, 9] on input "text" at bounding box center [64, 7] width 66 height 6
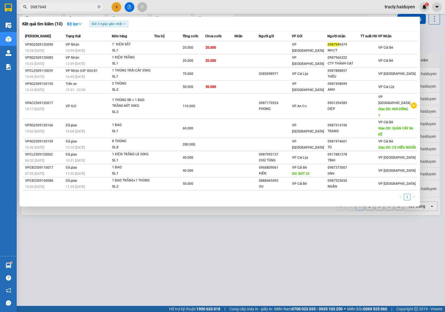
type input "09879494"
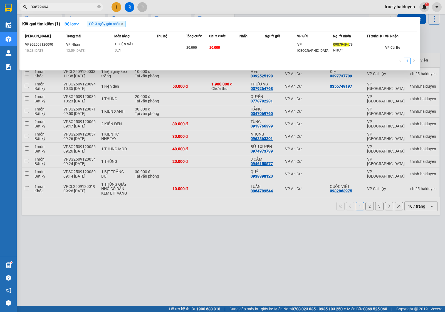
click at [59, 8] on input "09879494" at bounding box center [64, 7] width 66 height 6
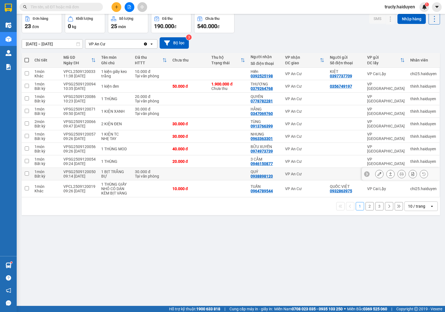
click at [377, 174] on icon at bounding box center [379, 174] width 4 height 4
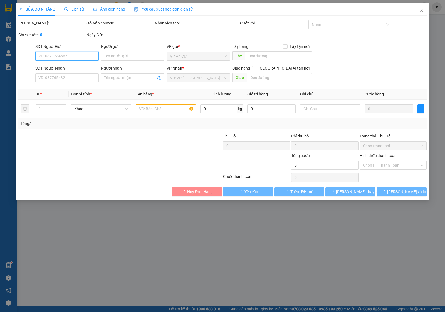
type input "0938898120"
type input "QUÝ"
type input "30.000"
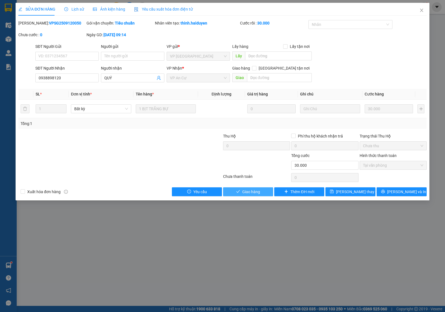
click at [252, 190] on span "Giao hàng" at bounding box center [251, 192] width 18 height 6
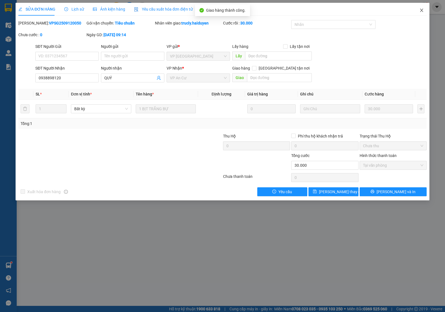
click at [419, 12] on span "Close" at bounding box center [422, 11] width 16 height 16
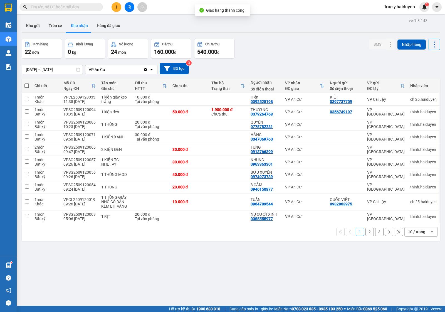
click at [281, 56] on div "Đơn hàng 22 đơn Khối lượng 0 kg Số lượng 24 món Đã thu 160.000 đ Chưa thu 540.0…" at bounding box center [231, 49] width 418 height 20
click at [289, 55] on div "Đơn hàng 22 đơn Khối lượng 0 kg Số lượng 24 món Đã thu 160.000 đ Chưa thu 540.0…" at bounding box center [231, 49] width 418 height 20
click at [30, 25] on button "Kho gửi" at bounding box center [33, 25] width 23 height 13
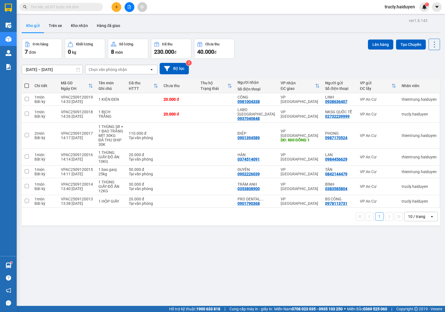
click at [295, 50] on div "Đơn hàng 7 đơn Khối lượng 0 kg Số lượng 8 món Đã thu 230.000 đ Chưa thu 40.000 …" at bounding box center [231, 49] width 418 height 20
click at [51, 11] on span at bounding box center [60, 7] width 83 height 8
click at [51, 7] on input "text" at bounding box center [64, 7] width 66 height 6
click at [58, 5] on input "text" at bounding box center [64, 7] width 66 height 6
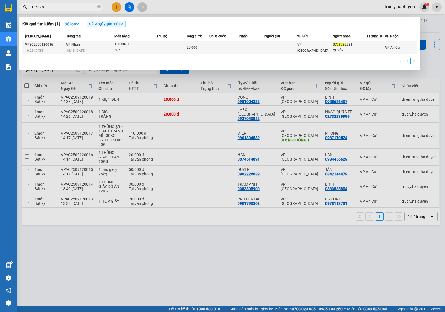
type input "077878"
click at [227, 45] on td at bounding box center [224, 47] width 30 height 13
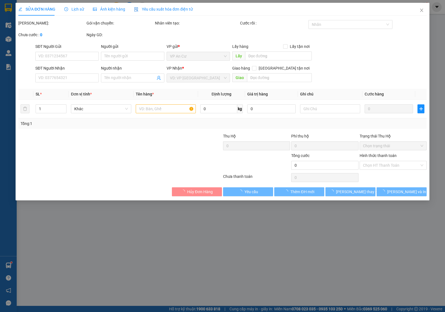
type input "0778782281"
type input "QUYÊN"
type input "20.000"
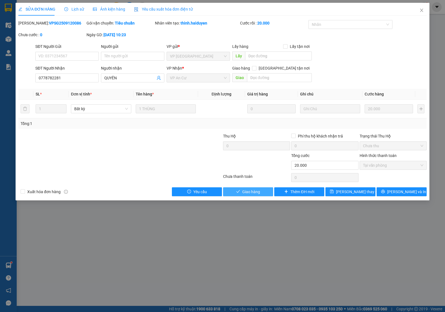
click at [259, 192] on span "Giao hàng" at bounding box center [251, 192] width 18 height 6
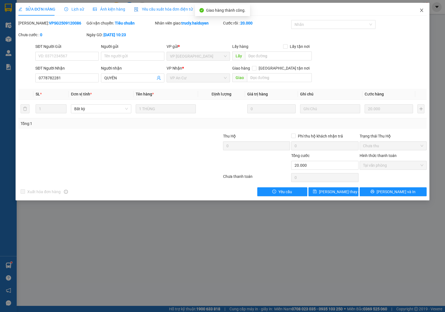
click at [418, 10] on span "Close" at bounding box center [422, 11] width 16 height 16
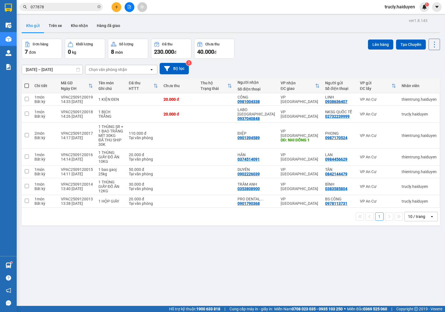
click at [235, 275] on div "ver 1.8.143 Kho gửi Trên xe Kho nhận Hàng đã giao Đơn hàng 7 đơn Khối lượng 0 k…" at bounding box center [230, 173] width 423 height 312
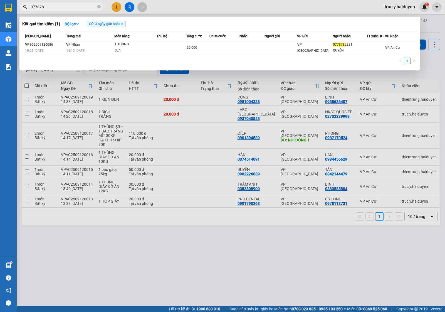
click at [57, 4] on input "077878" at bounding box center [64, 7] width 66 height 6
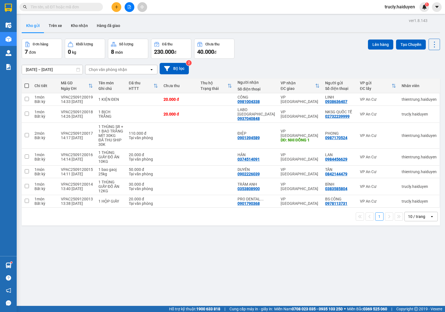
drag, startPoint x: 284, startPoint y: 42, endPoint x: 93, endPoint y: 27, distance: 191.9
click at [282, 42] on div "Đơn hàng 7 đơn Khối lượng 0 kg Số lượng 8 món Đã thu 230.000 đ Chưa thu 40.000 …" at bounding box center [231, 49] width 418 height 20
click at [53, 26] on button "Trên xe" at bounding box center [55, 25] width 22 height 13
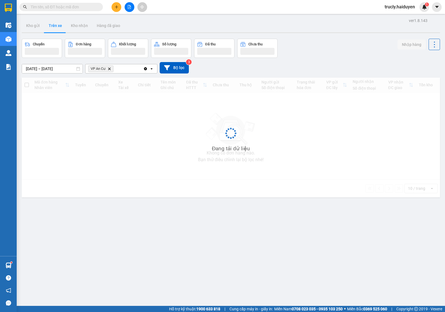
click at [339, 37] on div "ver 1.8.143 Kho gửi Trên xe Kho nhận Hàng đã giao Chuyến Đơn hàng Khối lượng Số…" at bounding box center [230, 173] width 423 height 312
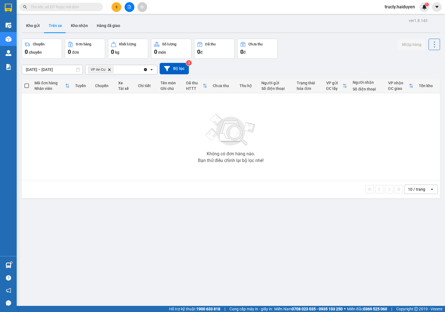
click at [329, 49] on div "Chuyến 0 chuyến Đơn hàng 0 đơn Khối lượng 0 kg Số lượng 0 món Đã thu 0 đ Chưa t…" at bounding box center [231, 49] width 418 height 20
click at [260, 18] on div "ver 1.8.143 Kho gửi Trên xe Kho nhận Hàng đã giao Chuyến 0 chuyến Đơn hàng 0 đơ…" at bounding box center [230, 173] width 423 height 312
click at [80, 22] on button "Kho nhận" at bounding box center [79, 25] width 26 height 13
type input "01/09/2025 – 12/09/2025"
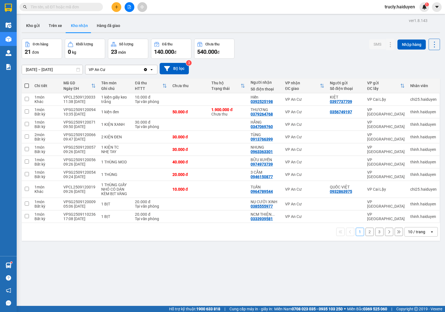
click at [272, 52] on div "Đơn hàng 21 đơn Khối lượng 0 kg Số lượng 23 món Đã thu 140.000 đ Chưa thu 540.0…" at bounding box center [231, 49] width 418 height 20
click at [279, 43] on div "Đơn hàng 21 đơn Khối lượng 0 kg Số lượng 23 món Đã thu 140.000 đ Chưa thu 540.0…" at bounding box center [231, 49] width 418 height 20
click at [115, 7] on icon "plus" at bounding box center [117, 7] width 4 height 4
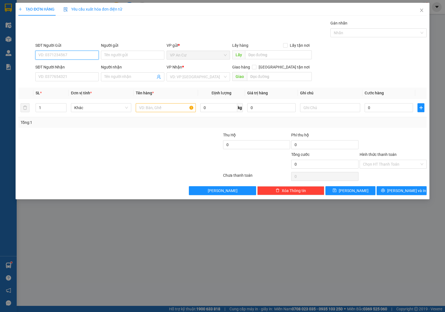
click at [47, 58] on input "SĐT Người Gửi" at bounding box center [66, 55] width 63 height 9
click at [44, 68] on div "0961837809 - LẸ" at bounding box center [67, 66] width 57 height 6
type input "0961837809"
type input "LẸ"
type input "0909237527"
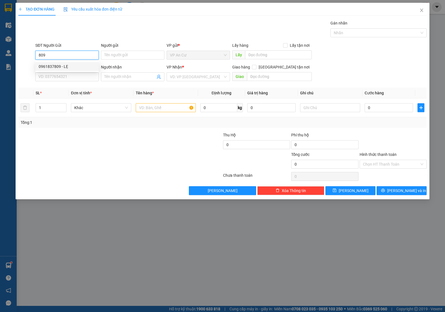
type input "ĐOÀN 1,2/KG"
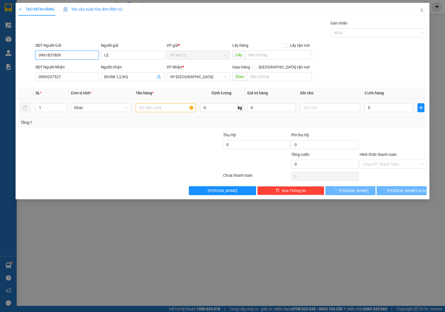
type input "20.000"
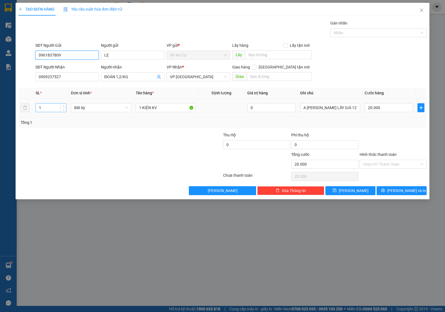
type input "0961837809"
click at [43, 108] on input "1" at bounding box center [51, 107] width 30 height 8
type input "2"
click at [169, 107] on input "1 KIỆN KV" at bounding box center [166, 107] width 60 height 9
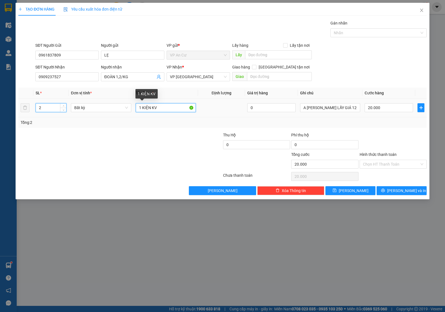
click at [169, 107] on input "1 KIỆN KV" at bounding box center [166, 107] width 60 height 9
type input "0"
click at [169, 107] on input "1 KIỆN KV" at bounding box center [166, 107] width 60 height 9
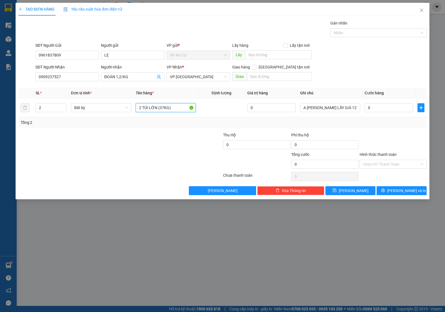
type input "2 TÚI LỚN (37KG)"
click at [201, 297] on div "TẠO ĐƠN HÀNG Yêu cầu xuất hóa đơn điện tử Transit Pickup Surcharge Ids Transit …" at bounding box center [222, 156] width 445 height 312
click at [379, 107] on input "0" at bounding box center [388, 107] width 48 height 9
click at [376, 129] on div "Transit Pickup Surcharge Ids Transit Deliver Surcharge Ids Transit Deliver Surc…" at bounding box center [222, 107] width 408 height 175
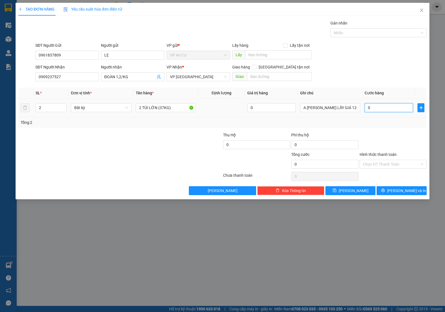
click at [373, 110] on input "0" at bounding box center [388, 107] width 48 height 9
type input "5"
type input "50"
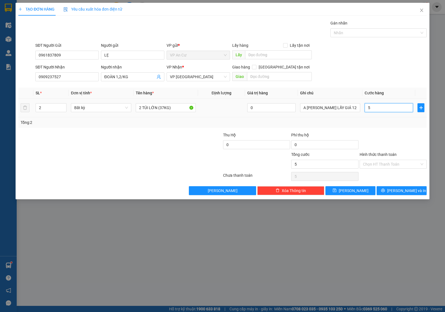
type input "50"
type input "50.000"
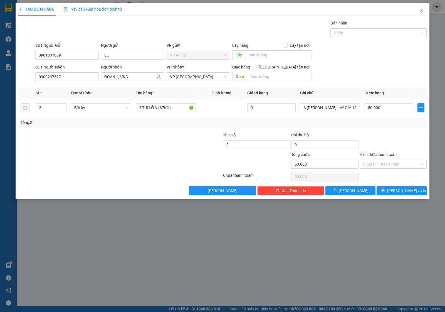
click at [381, 123] on div "Tổng: 2" at bounding box center [223, 122] width 404 height 6
click at [385, 190] on icon "printer" at bounding box center [383, 190] width 4 height 4
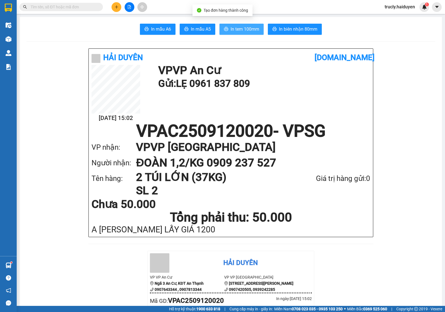
click at [250, 27] on span "In tem 100mm" at bounding box center [244, 29] width 29 height 7
click at [390, 27] on div "In mẫu A6 In mẫu A5 In tem 100mm In biên nhận 80mm" at bounding box center [230, 29] width 409 height 11
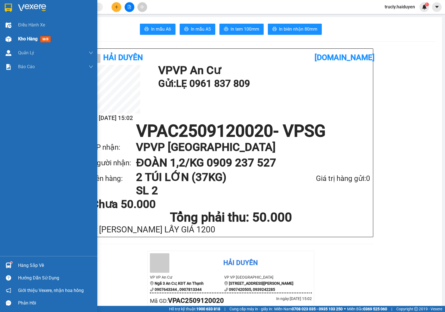
click at [21, 41] on span "Kho hàng" at bounding box center [27, 38] width 19 height 5
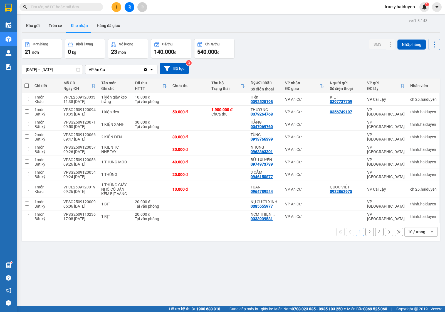
click at [341, 47] on div "Đơn hàng 21 đơn Khối lượng 0 kg Số lượng 23 món Đã thu 140.000 đ Chưa thu 540.0…" at bounding box center [231, 49] width 418 height 20
click at [38, 24] on button "Kho gửi" at bounding box center [33, 25] width 23 height 13
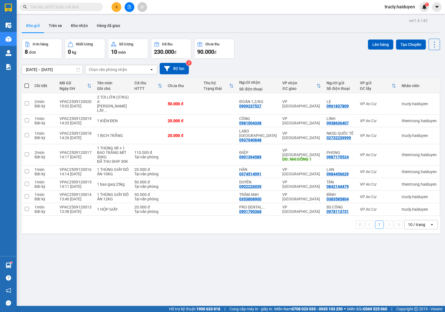
click at [268, 61] on div "10/09/2025 – 12/09/2025 Press the down arrow key to interact with the calendar …" at bounding box center [231, 69] width 418 height 20
click at [277, 56] on div "Đơn hàng 8 đơn Khối lượng 0 kg Số lượng 10 món Đã thu 230.000 đ Chưa thu 90.000…" at bounding box center [231, 49] width 418 height 20
click at [89, 211] on div "13:38 12/09" at bounding box center [75, 211] width 32 height 4
checkbox input "true"
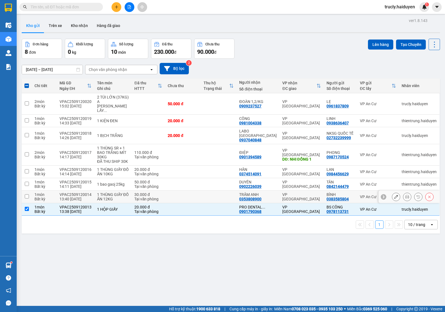
click at [95, 198] on td "1 THÙNG GIẤY ĐỒ ĂN 12KG" at bounding box center [113, 196] width 38 height 13
checkbox input "true"
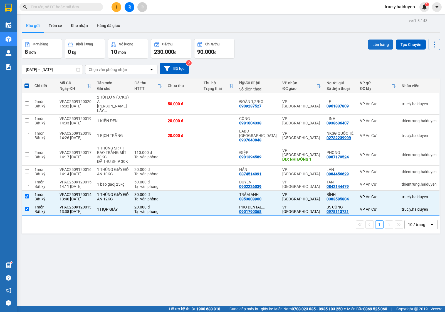
click at [370, 40] on button "Lên hàng" at bounding box center [380, 44] width 25 height 10
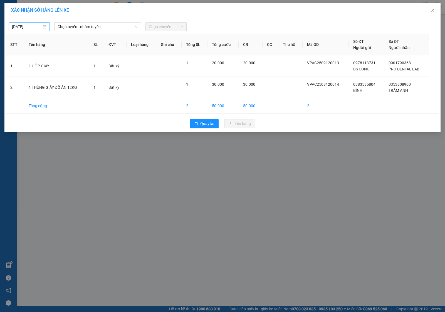
click at [31, 28] on input "[DATE]" at bounding box center [26, 27] width 29 height 6
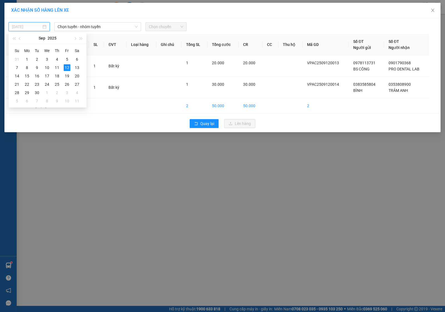
type input "[DATE]"
click at [68, 67] on div "12" at bounding box center [67, 67] width 7 height 7
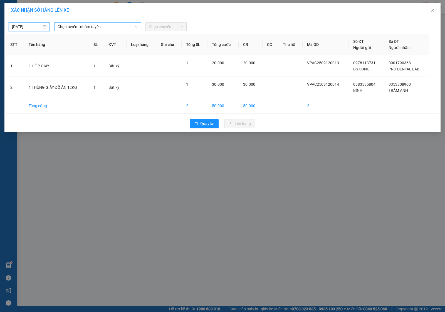
click at [76, 29] on span "Chọn tuyến - nhóm tuyến" at bounding box center [98, 27] width 80 height 8
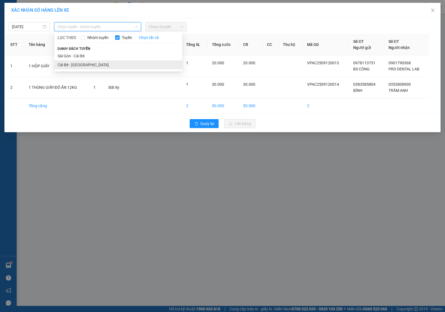
click at [71, 65] on li "Cái Bè - [GEOGRAPHIC_DATA]" at bounding box center [118, 64] width 128 height 9
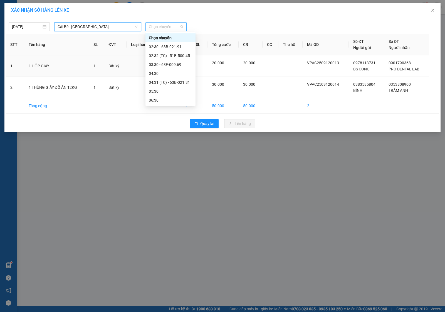
click at [167, 27] on span "Chọn chuyến" at bounding box center [166, 27] width 34 height 8
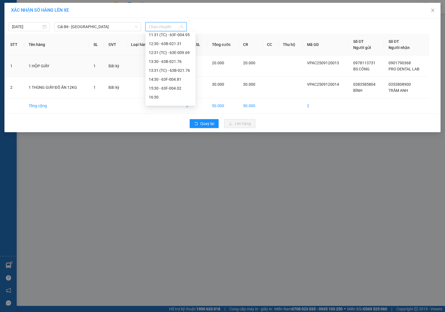
scroll to position [160, 0]
click at [163, 74] on div "14:30 - 63F-004.81" at bounding box center [170, 74] width 43 height 6
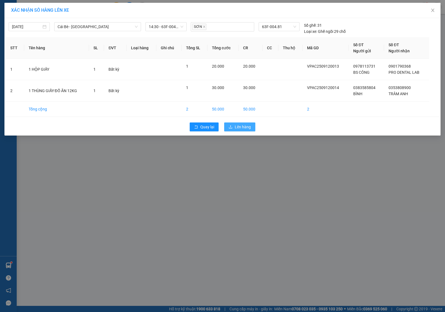
click at [242, 126] on span "Lên hàng" at bounding box center [243, 127] width 16 height 6
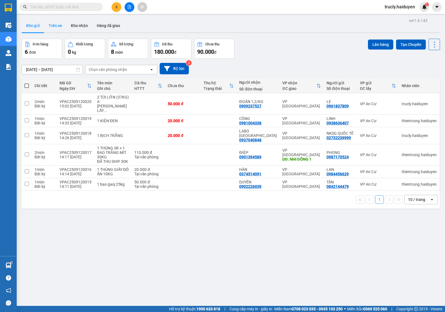
click at [54, 25] on button "Trên xe" at bounding box center [55, 25] width 22 height 13
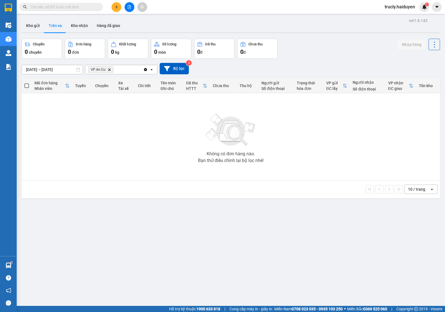
click at [329, 42] on div "Chuyến 0 chuyến Đơn hàng 0 đơn Khối lượng 0 kg Số lượng 0 món Đã thu 0 đ Chưa t…" at bounding box center [231, 49] width 418 height 20
click at [31, 27] on button "Kho gửi" at bounding box center [33, 25] width 23 height 13
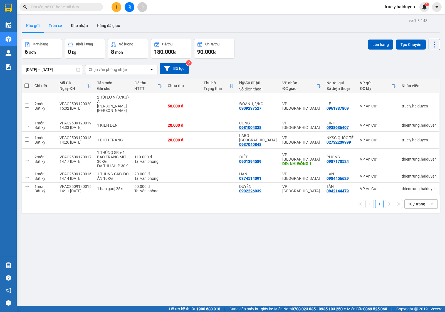
click at [53, 24] on button "Trên xe" at bounding box center [55, 25] width 22 height 13
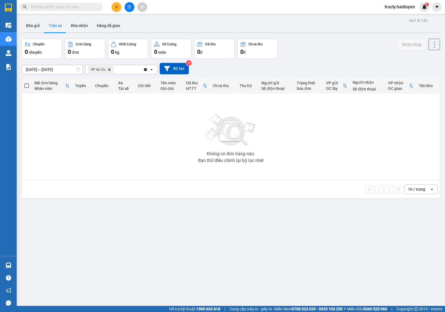
click at [330, 56] on div "Chuyến 0 chuyến Đơn hàng 0 đơn Khối lượng 0 kg Số lượng 0 món Đã thu 0 đ Chưa t…" at bounding box center [231, 49] width 418 height 20
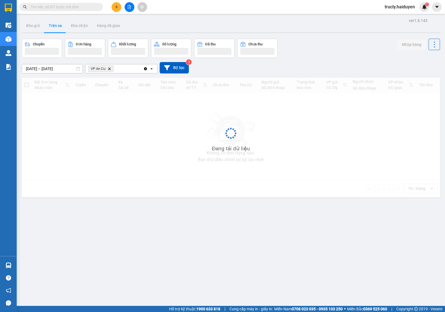
click at [35, 69] on input "[DATE] – [DATE]" at bounding box center [52, 68] width 61 height 9
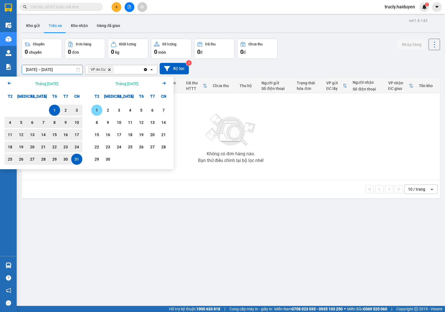
click at [95, 109] on div "1" at bounding box center [97, 110] width 8 height 7
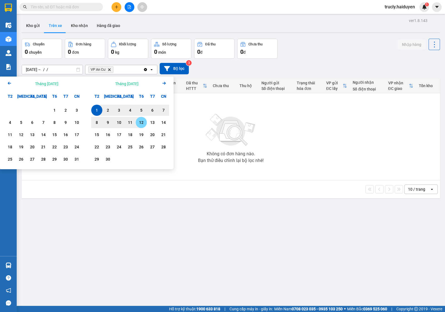
click at [139, 124] on div "12" at bounding box center [141, 122] width 8 height 7
type input "[DATE] – [DATE]"
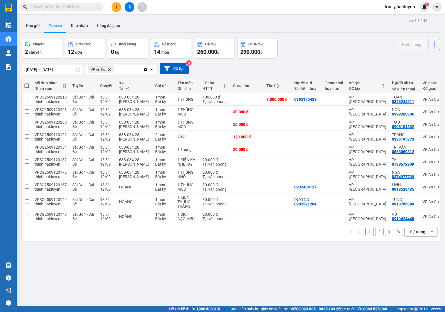
click at [328, 61] on div "01/09/2025 – 12/09/2025 Press the down arrow key to interact with the calendar …" at bounding box center [231, 69] width 418 height 20
click at [375, 236] on button "2" at bounding box center [379, 231] width 8 height 8
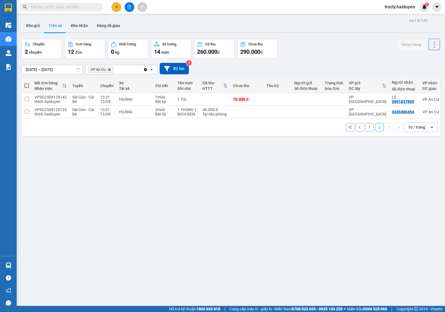
click at [299, 56] on div "Chuyến 2 chuyến Đơn hàng 12 đơn Khối lượng 0 kg Số lượng 14 món Đã thu 260.000 …" at bounding box center [231, 49] width 418 height 20
click at [117, 6] on icon "plus" at bounding box center [117, 7] width 4 height 4
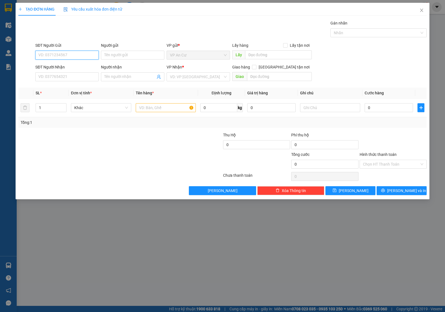
click at [55, 52] on input "SĐT Người Gửi" at bounding box center [66, 55] width 63 height 9
click at [71, 67] on div "0939918563 - MẪN" at bounding box center [67, 66] width 57 height 6
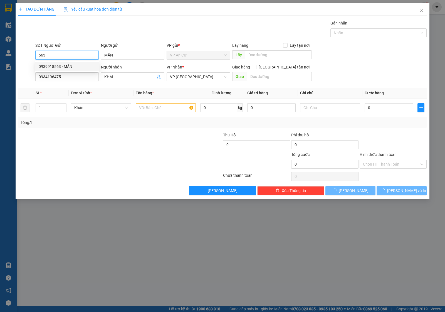
type input "0939918563"
type input "MẪN"
type input "0934196475"
type input "KHẢI"
type input "20.000"
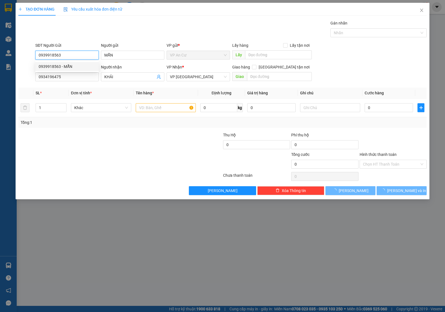
type input "20.000"
type input "0939918563"
click at [106, 168] on div at bounding box center [86, 160] width 137 height 19
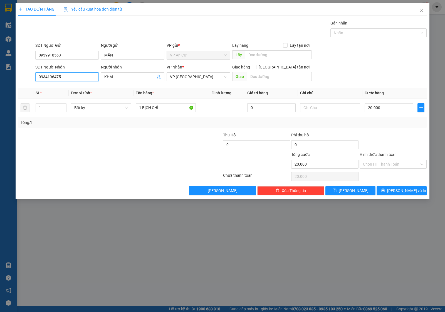
click at [68, 73] on input "0934196475" at bounding box center [66, 76] width 63 height 9
click at [53, 95] on div "0798389994 - KHẢI HOÀN" at bounding box center [67, 97] width 57 height 6
type input "0798389994"
type input "KHẢI HOÀN"
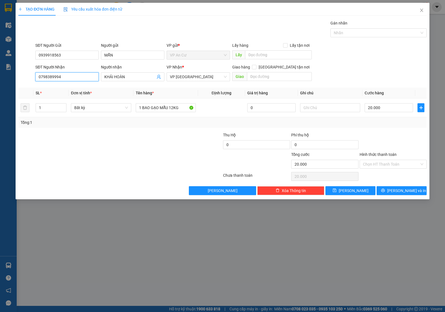
type input "0798389994"
click at [126, 156] on div at bounding box center [86, 160] width 137 height 19
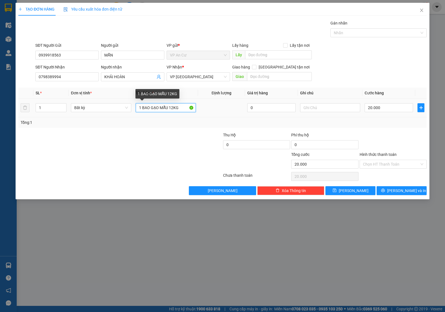
click at [167, 110] on input "1 BAO GẠO MẪU 12KG" at bounding box center [166, 107] width 60 height 9
click at [168, 110] on input "1 BAO GẠO MẪU 12KG" at bounding box center [166, 107] width 60 height 9
type input "1 BỊCH GẠO MẪU"
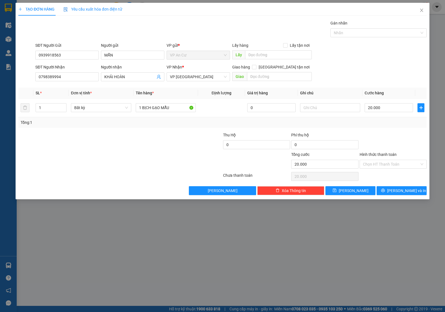
click at [177, 152] on div at bounding box center [188, 160] width 68 height 19
click at [394, 134] on div at bounding box center [393, 141] width 68 height 19
click at [377, 164] on input "Hình thức thanh toán" at bounding box center [391, 164] width 56 height 8
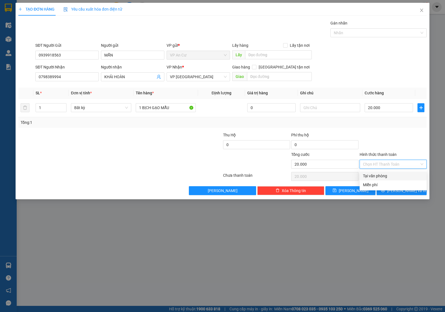
click at [380, 175] on div "Tại văn phòng" at bounding box center [393, 176] width 60 height 6
type input "0"
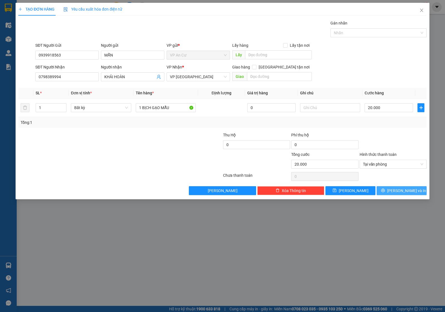
click at [386, 186] on button "Lưu và In" at bounding box center [401, 190] width 50 height 9
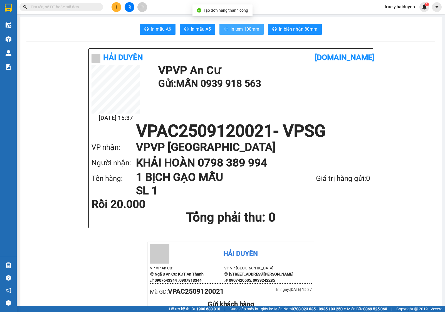
click at [248, 29] on span "In tem 100mm" at bounding box center [244, 29] width 29 height 7
click at [357, 33] on div "In mẫu A6 In mẫu A5 In tem 100mm In biên nhận 80mm" at bounding box center [230, 29] width 409 height 11
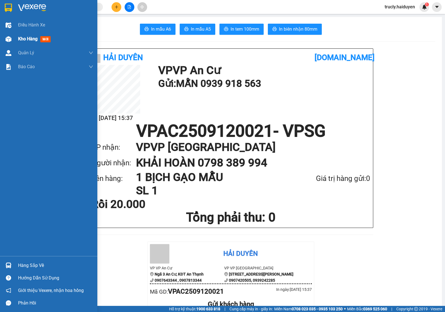
click at [28, 38] on span "Kho hàng" at bounding box center [27, 38] width 19 height 5
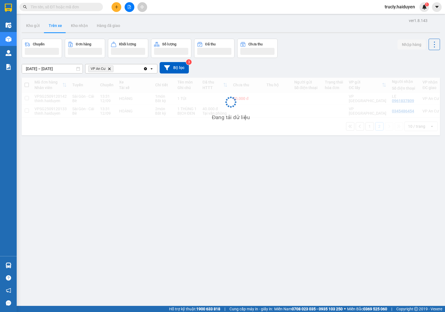
click at [320, 40] on div "Chuyến Đơn hàng Khối lượng Số lượng Đã thu Chưa thu Nhập hàng" at bounding box center [231, 48] width 418 height 19
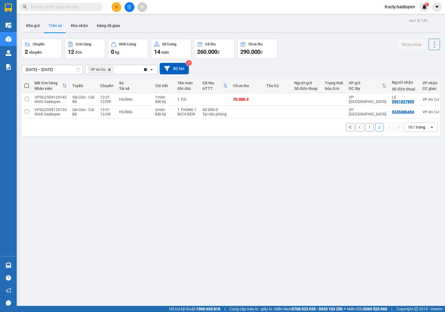
drag, startPoint x: 330, startPoint y: 44, endPoint x: 316, endPoint y: 28, distance: 21.8
click at [328, 44] on div "Chuyến 2 chuyến Đơn hàng 12 đơn Khối lượng 0 kg Số lượng 14 món Đã thu 260.000 …" at bounding box center [231, 49] width 418 height 20
click at [35, 23] on button "Kho gửi" at bounding box center [33, 25] width 23 height 13
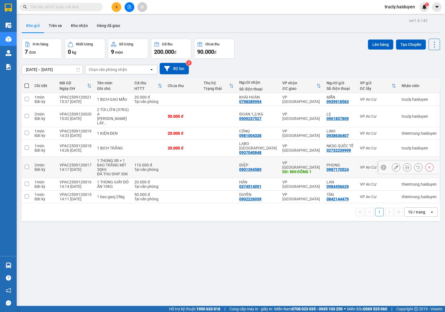
click at [405, 165] on icon at bounding box center [407, 167] width 4 height 4
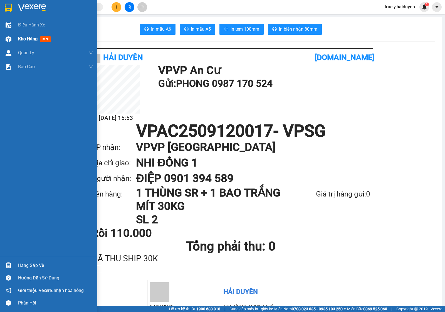
click at [31, 39] on span "Kho hàng" at bounding box center [27, 38] width 19 height 5
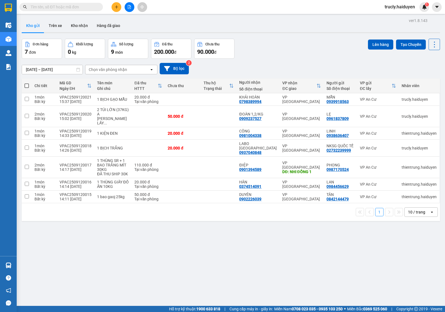
click at [311, 50] on div "Đơn hàng 7 đơn Khối lượng 0 kg Số lượng 9 món Đã thu 200.000 đ Chưa thu 90.000 …" at bounding box center [231, 49] width 418 height 20
click at [34, 26] on button "Kho gửi" at bounding box center [33, 25] width 23 height 13
drag, startPoint x: 126, startPoint y: 120, endPoint x: 121, endPoint y: 140, distance: 20.0
click at [126, 120] on td "2 TÚI LỚN (37KG) A [PERSON_NAME] LẤY ..." at bounding box center [113, 116] width 38 height 21
checkbox input "true"
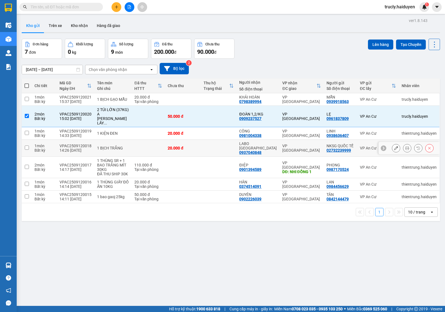
click at [120, 141] on td "1 BỊCH TRẮNG" at bounding box center [113, 148] width 38 height 17
checkbox input "true"
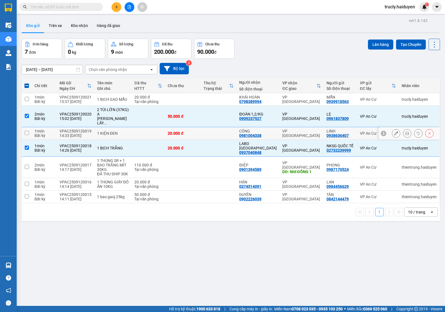
click at [111, 132] on div "1 KIỆN ĐEN" at bounding box center [113, 133] width 32 height 4
checkbox input "true"
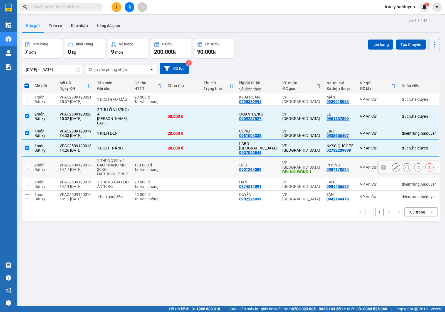
click at [106, 160] on div "1 THÙNG SR + 1 BAO TRẮNG MÍT 30KG" at bounding box center [113, 164] width 32 height 13
checkbox input "true"
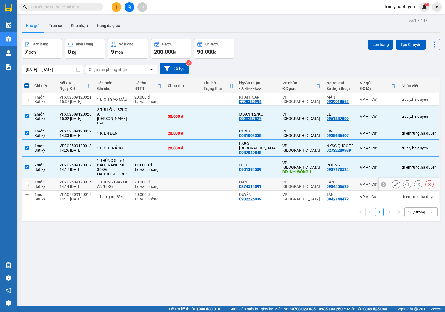
click at [106, 181] on div "1 THÙNG GIẤY ĐỒ ĂN 10KG" at bounding box center [113, 184] width 32 height 9
checkbox input "true"
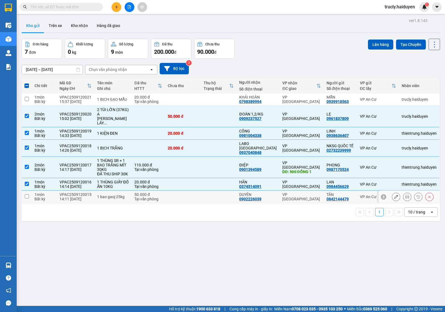
click at [106, 191] on td "1 bao gaoj 25kg" at bounding box center [113, 196] width 38 height 13
checkbox input "true"
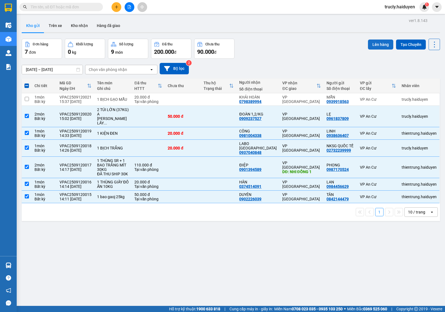
click at [379, 45] on button "Lên hàng" at bounding box center [380, 44] width 25 height 10
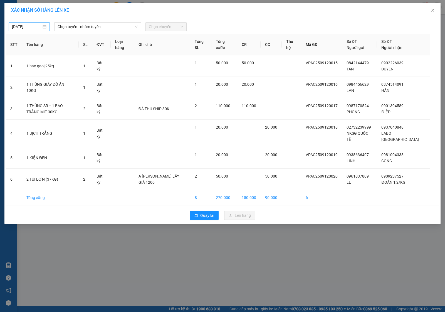
click at [24, 29] on input "[DATE]" at bounding box center [26, 27] width 29 height 6
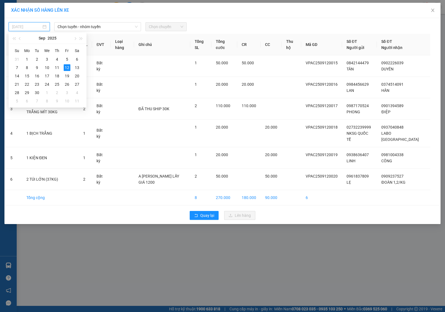
type input "[DATE]"
click at [66, 65] on div "12" at bounding box center [67, 67] width 7 height 7
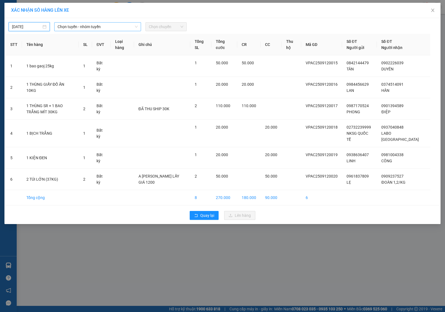
click at [65, 25] on span "Chọn tuyến - nhóm tuyến" at bounding box center [98, 27] width 80 height 8
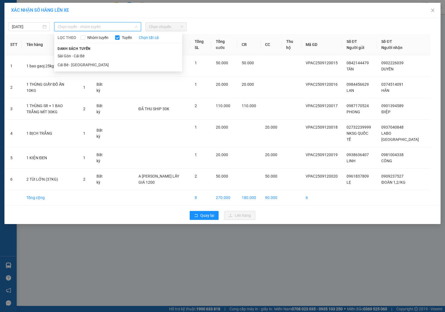
drag, startPoint x: 65, startPoint y: 65, endPoint x: 87, endPoint y: 49, distance: 27.1
click at [65, 65] on li "Cái Bè - [GEOGRAPHIC_DATA]" at bounding box center [118, 64] width 128 height 9
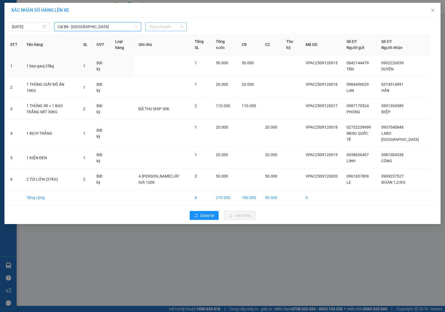
click at [166, 24] on span "Chọn chuyến" at bounding box center [166, 27] width 34 height 8
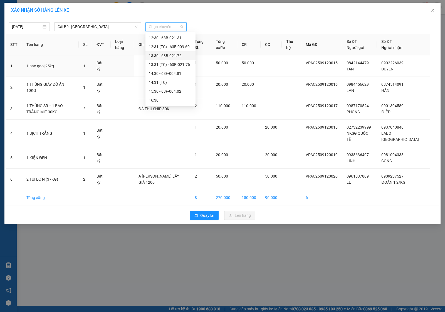
scroll to position [169, 0]
click at [163, 84] on div "15:30 - 63F-004.02" at bounding box center [170, 83] width 43 height 6
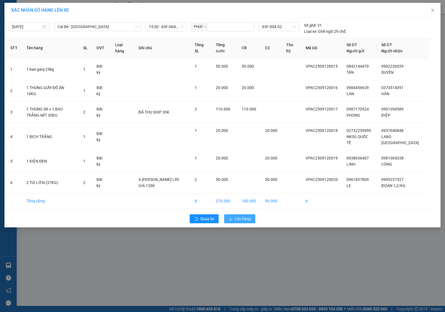
click at [241, 216] on span "Lên hàng" at bounding box center [243, 218] width 16 height 6
